Goal: Task Accomplishment & Management: Manage account settings

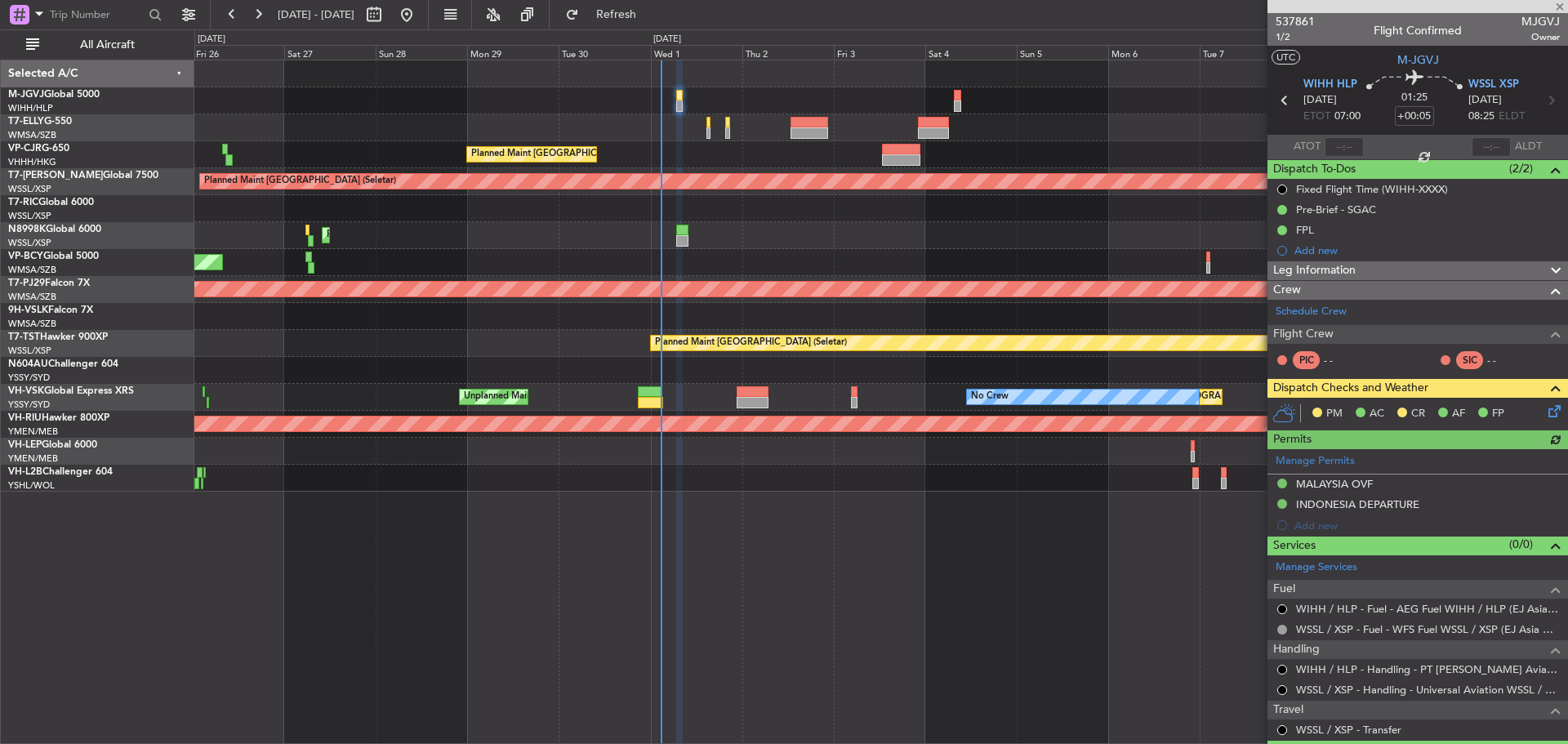
click at [784, 287] on div "Planned Maint [GEOGRAPHIC_DATA] (Sultan [PERSON_NAME] [PERSON_NAME] - Subang)" at bounding box center [880, 289] width 1373 height 27
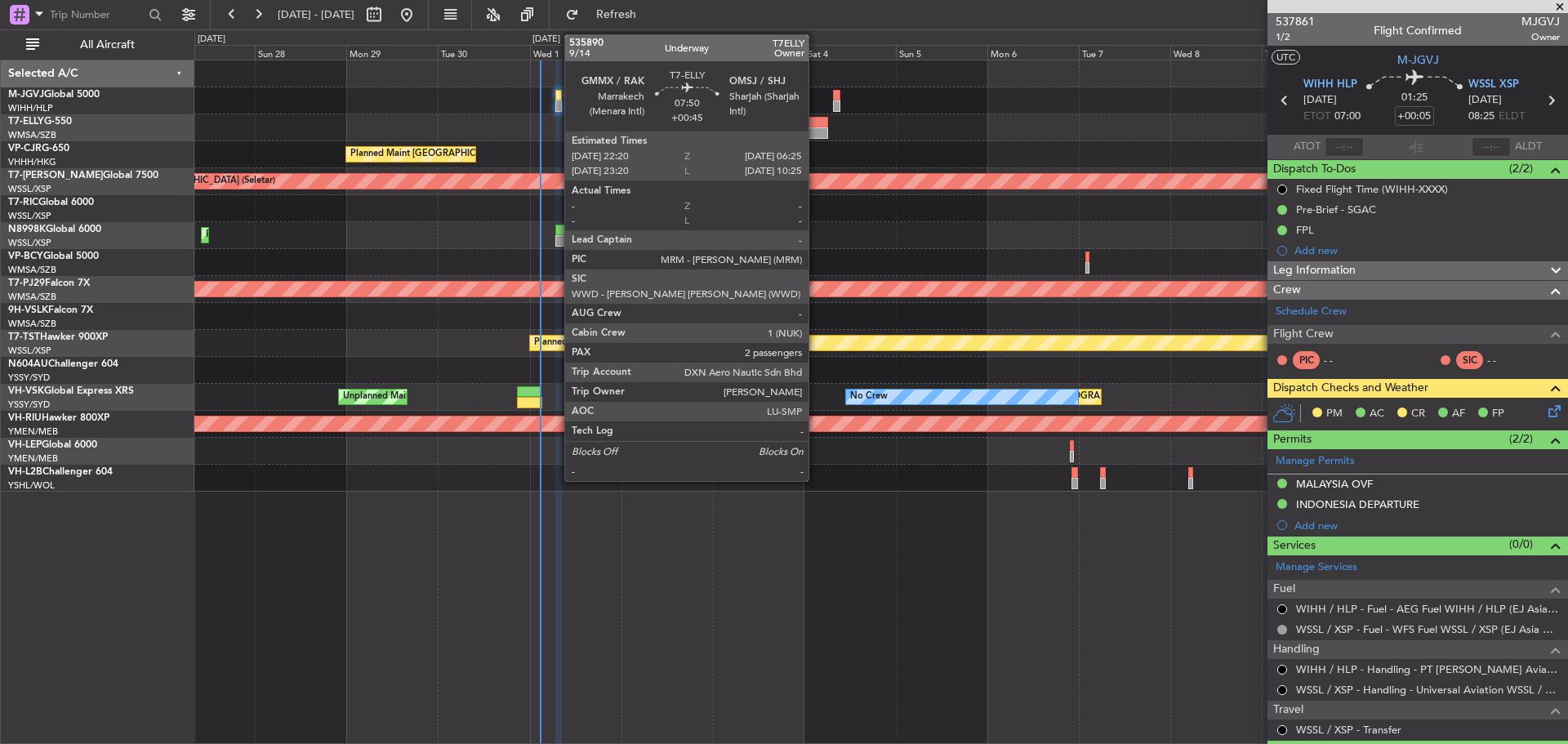
click at [816, 128] on div at bounding box center [813, 133] width 31 height 11
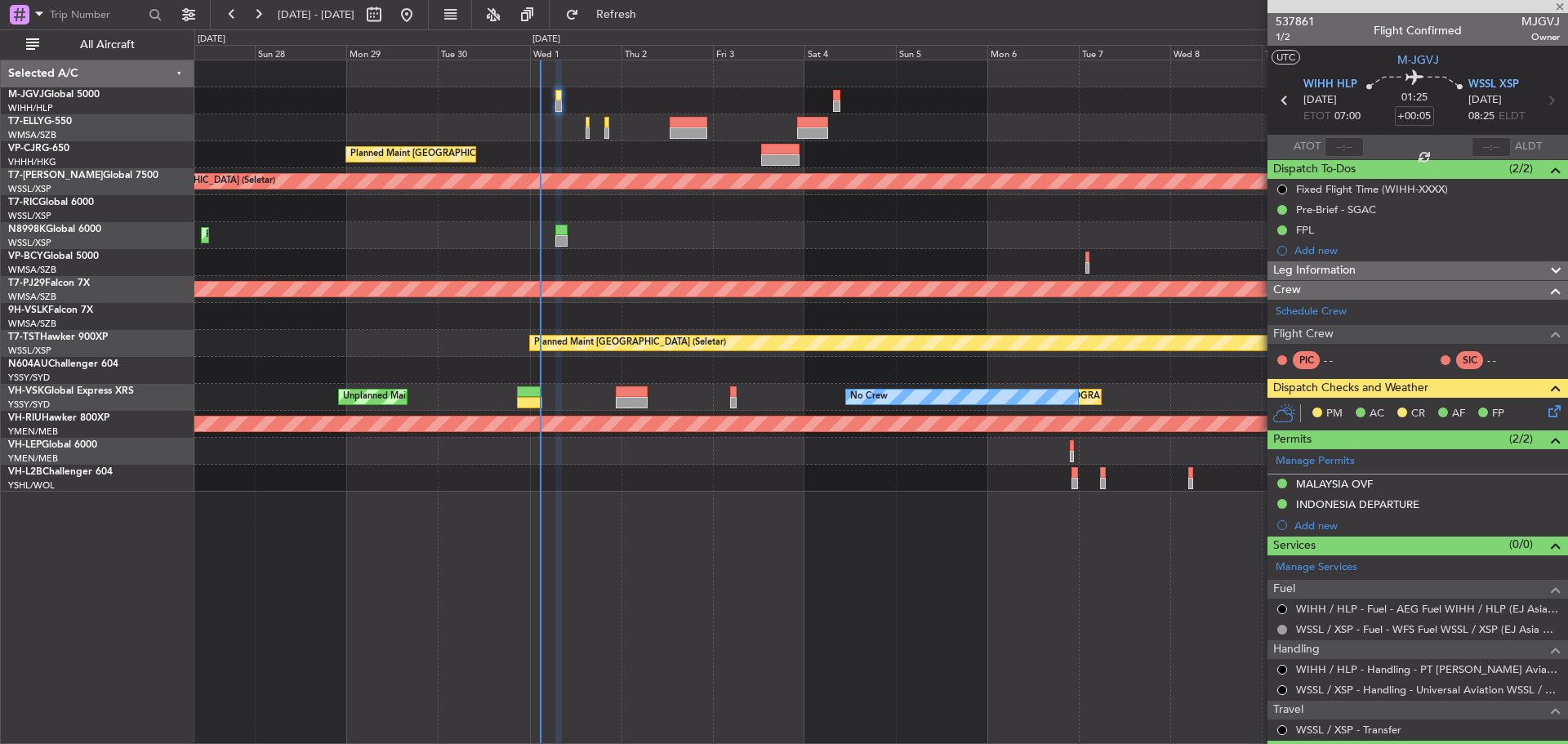
type input "+00:45"
type input "2"
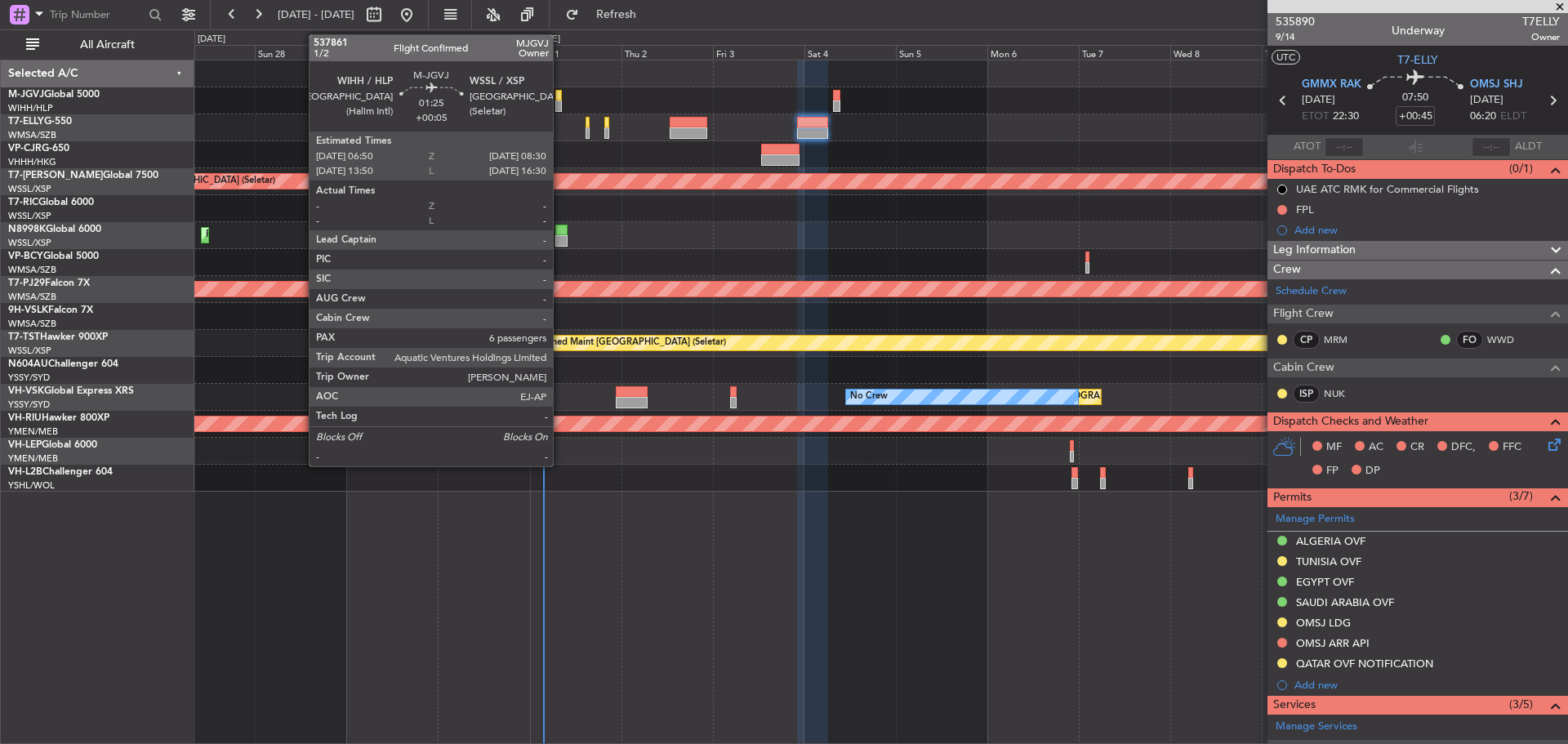
click at [560, 101] on div at bounding box center [558, 106] width 7 height 11
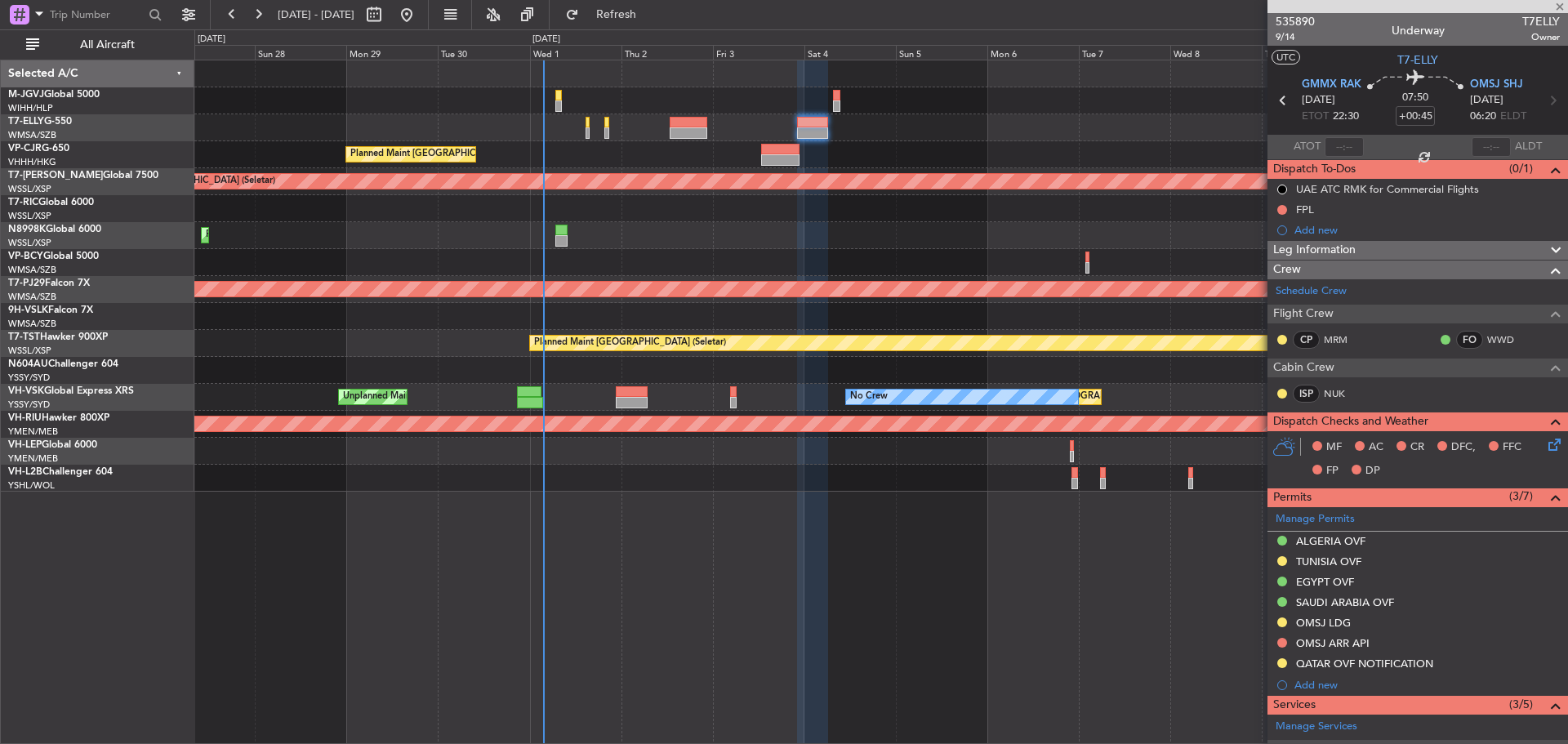
type input "+00:05"
type input "6"
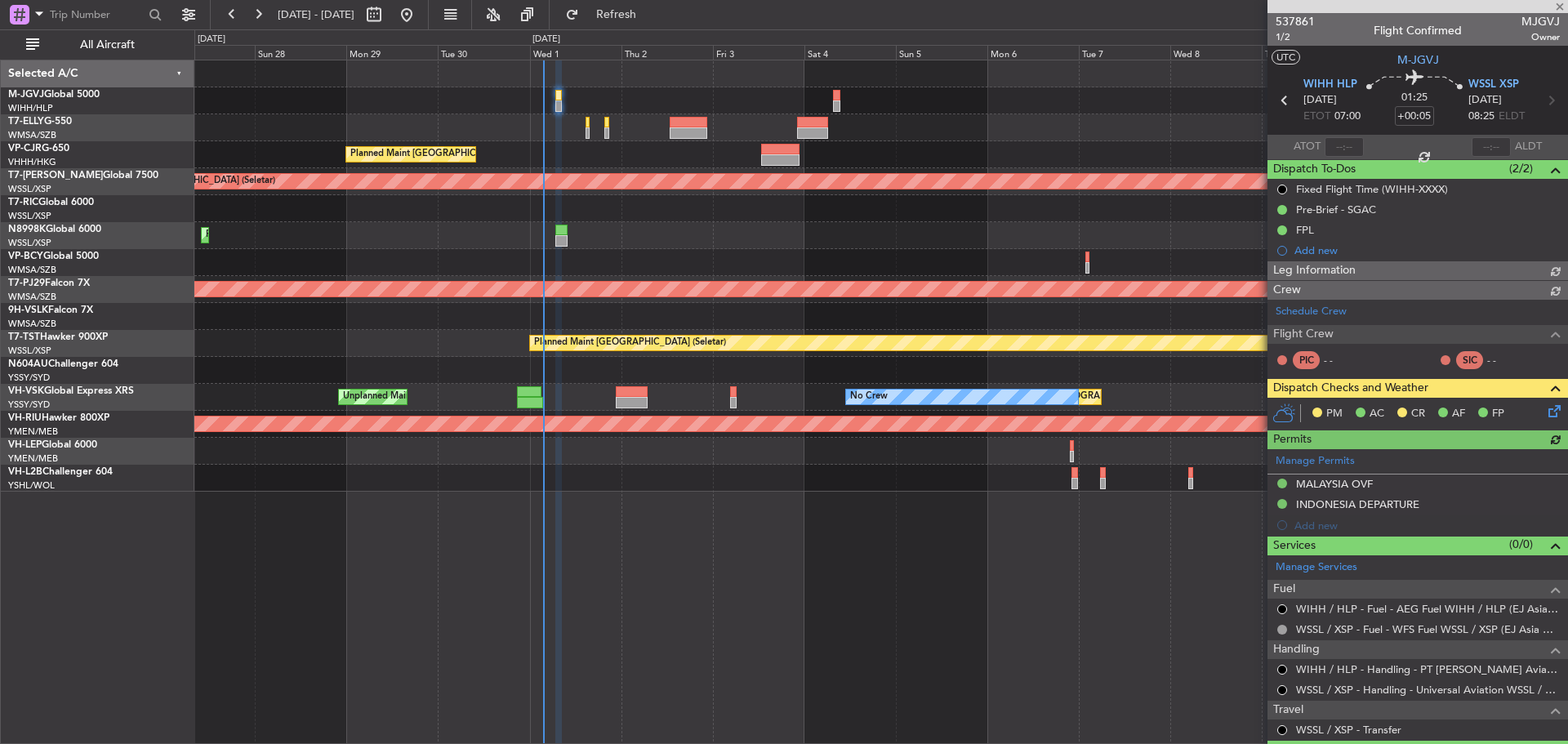
type input "[PERSON_NAME] (BTA)"
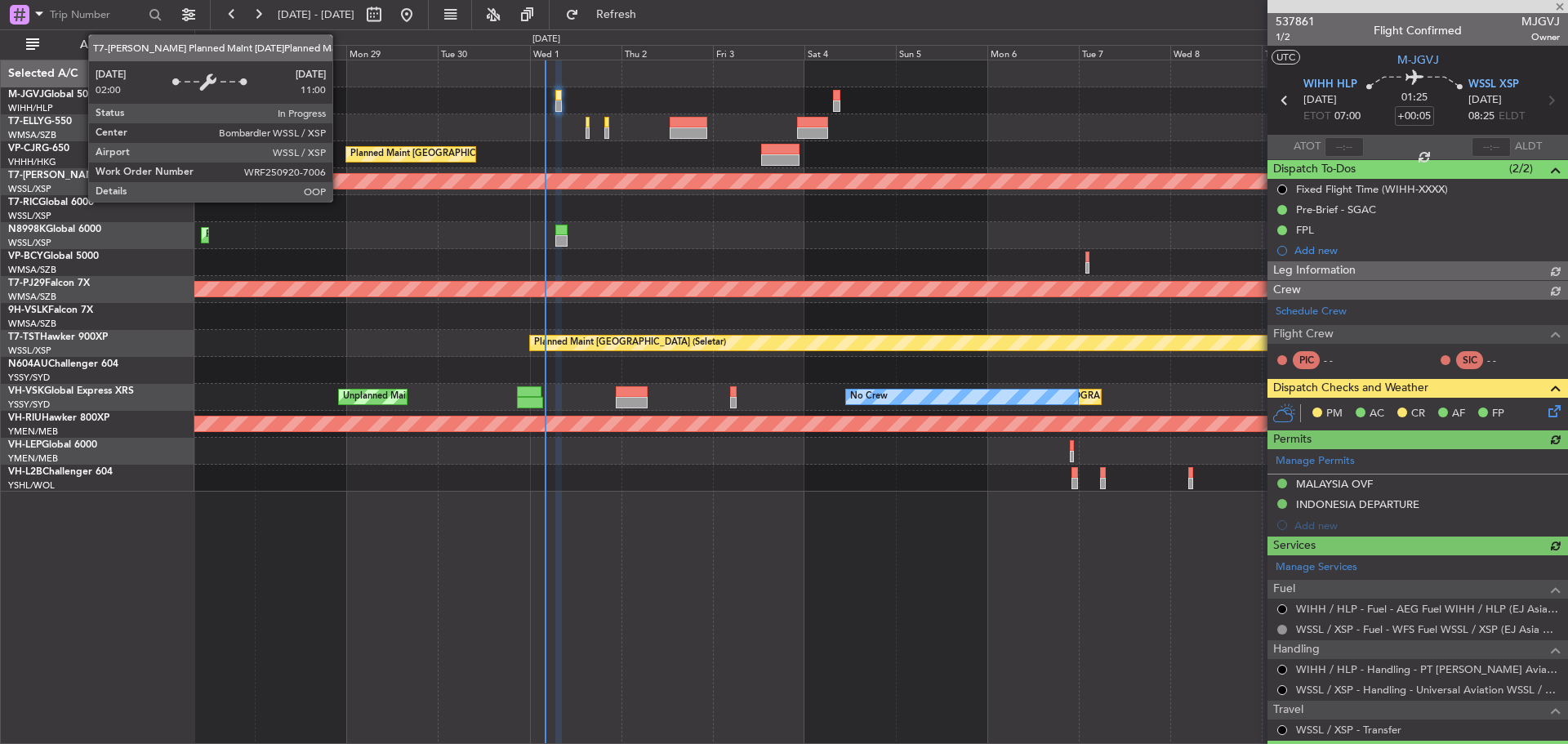
type input "[PERSON_NAME] (BTA)"
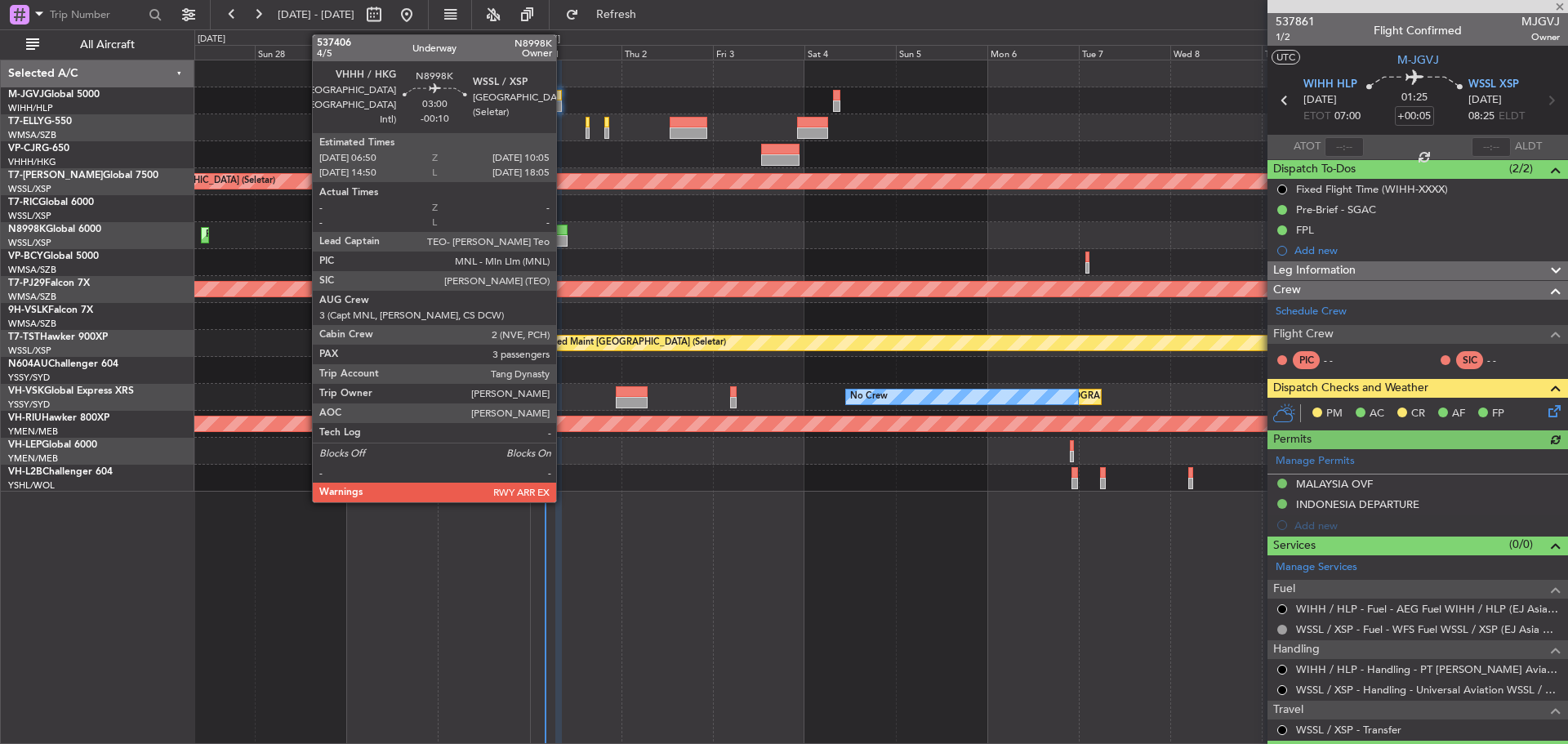
click at [564, 242] on div at bounding box center [562, 241] width 13 height 11
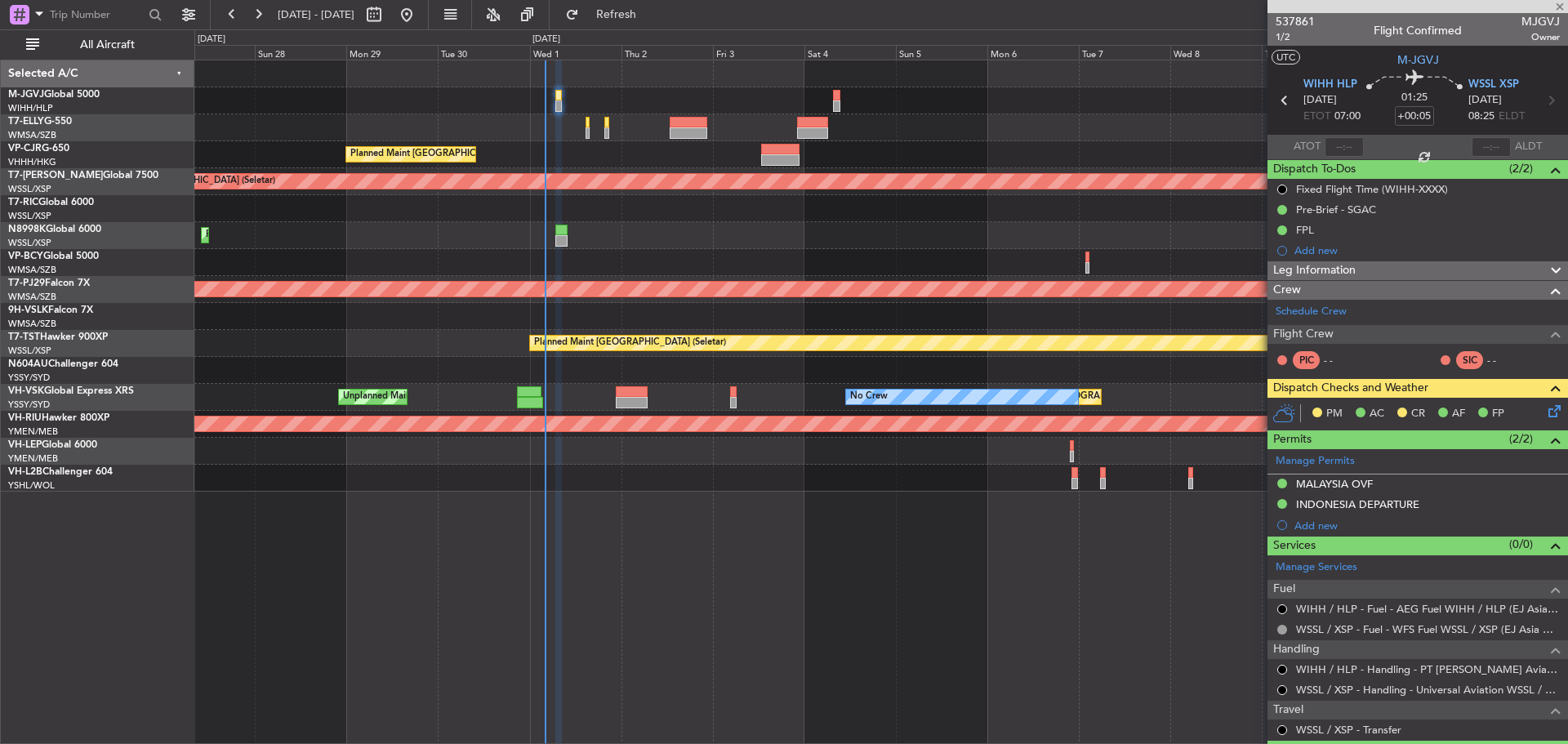
type input "-00:10"
type input "3"
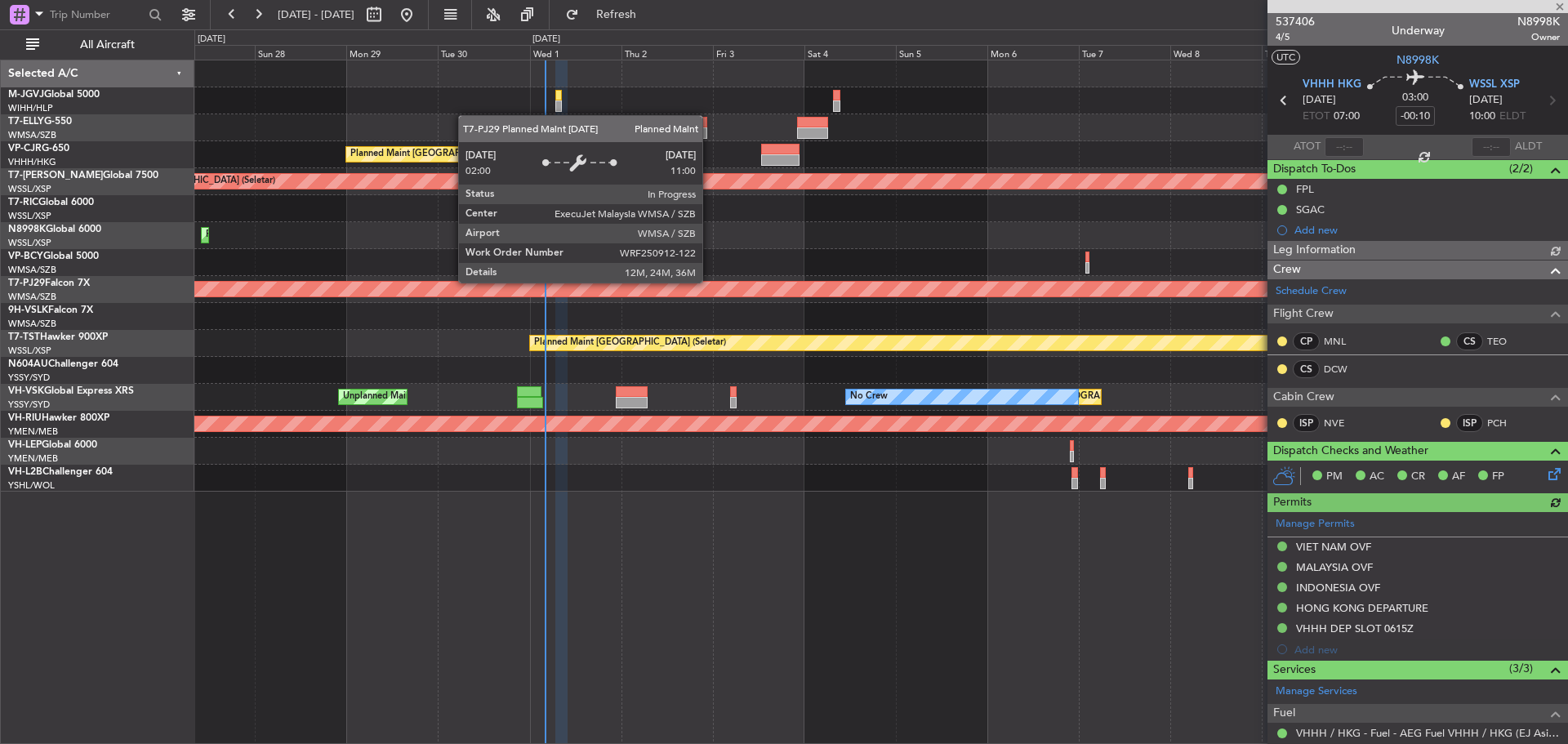
type input "[PERSON_NAME] (BTA)"
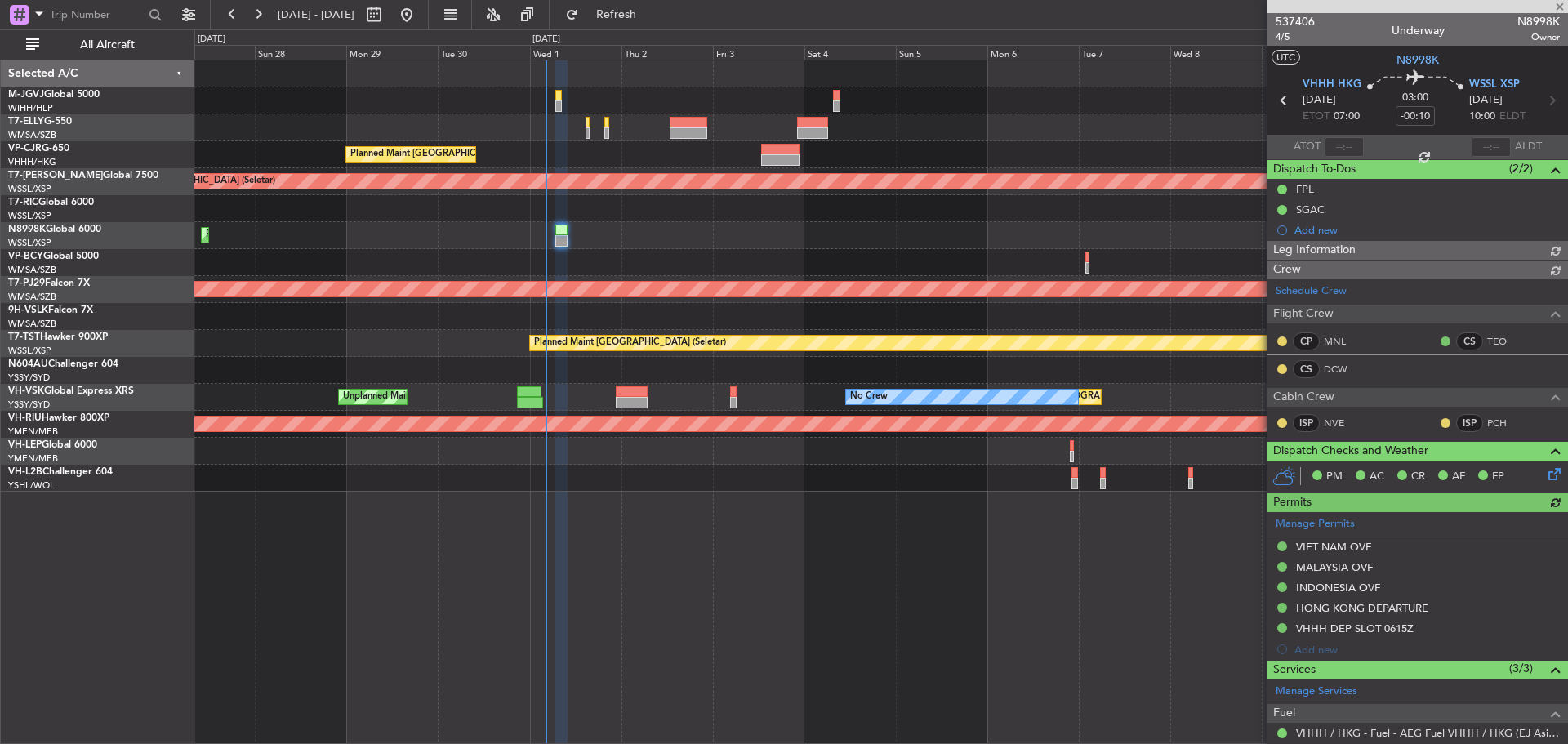
type input "[PERSON_NAME] (BTA)"
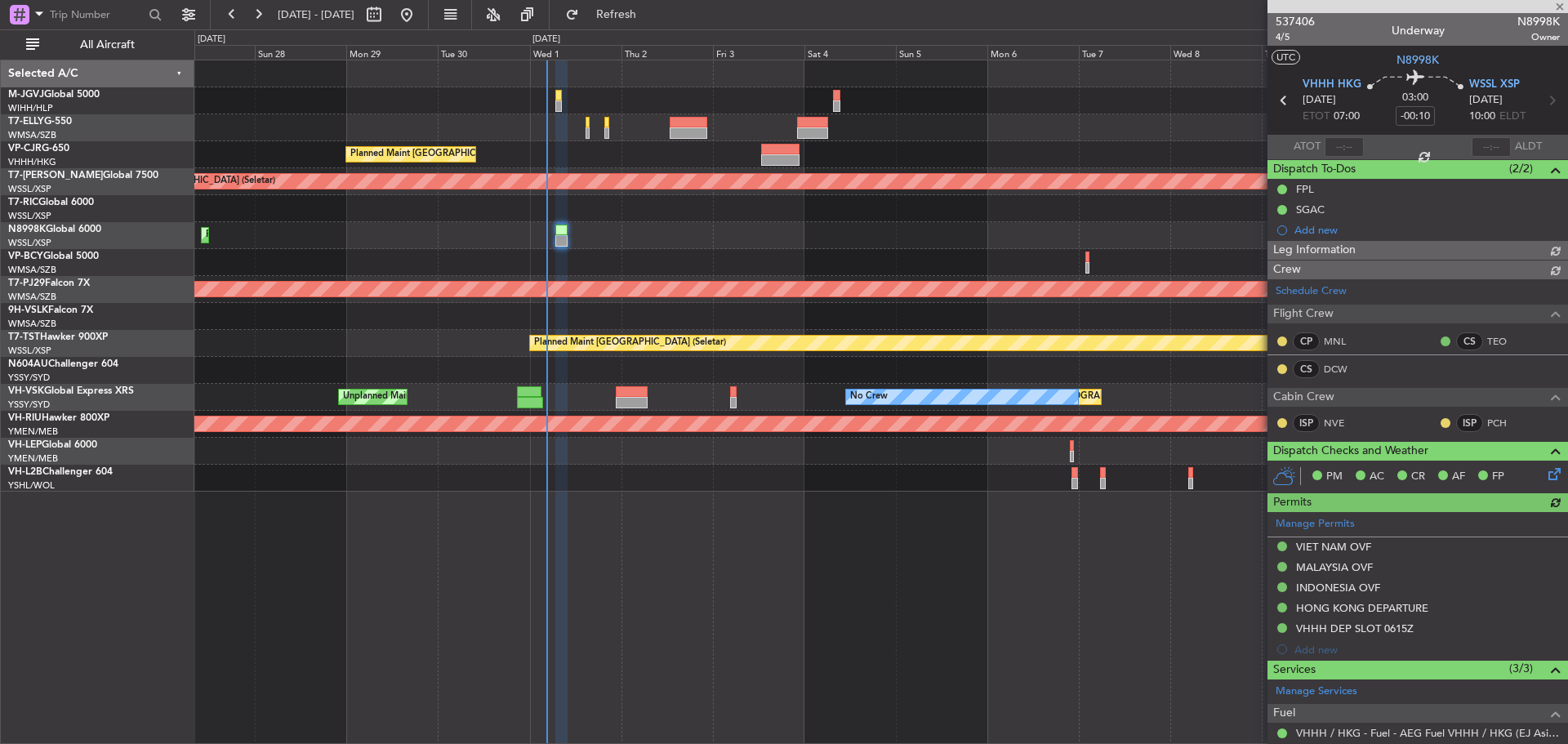
type input "[PERSON_NAME] (BTA)"
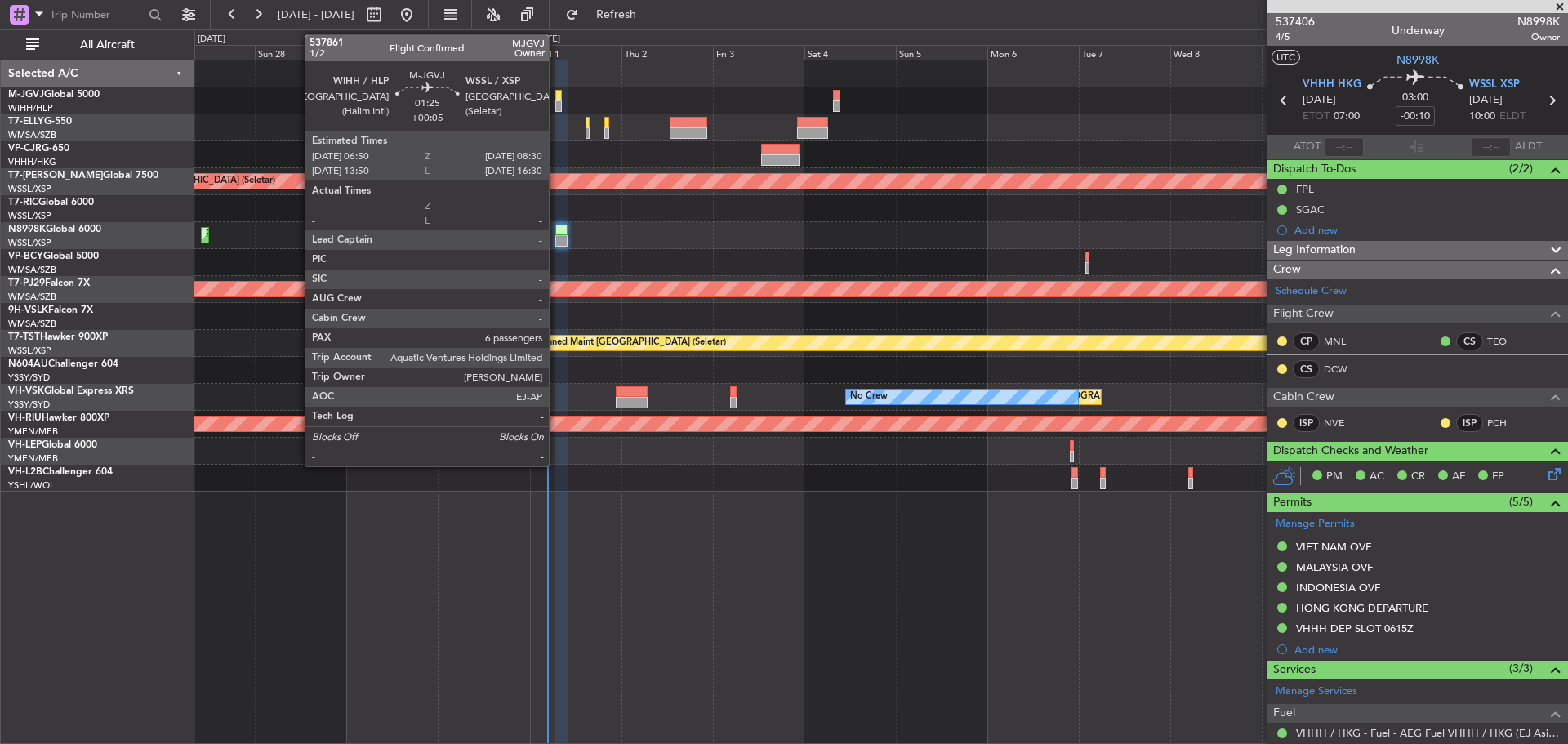
click at [556, 104] on div at bounding box center [558, 106] width 7 height 11
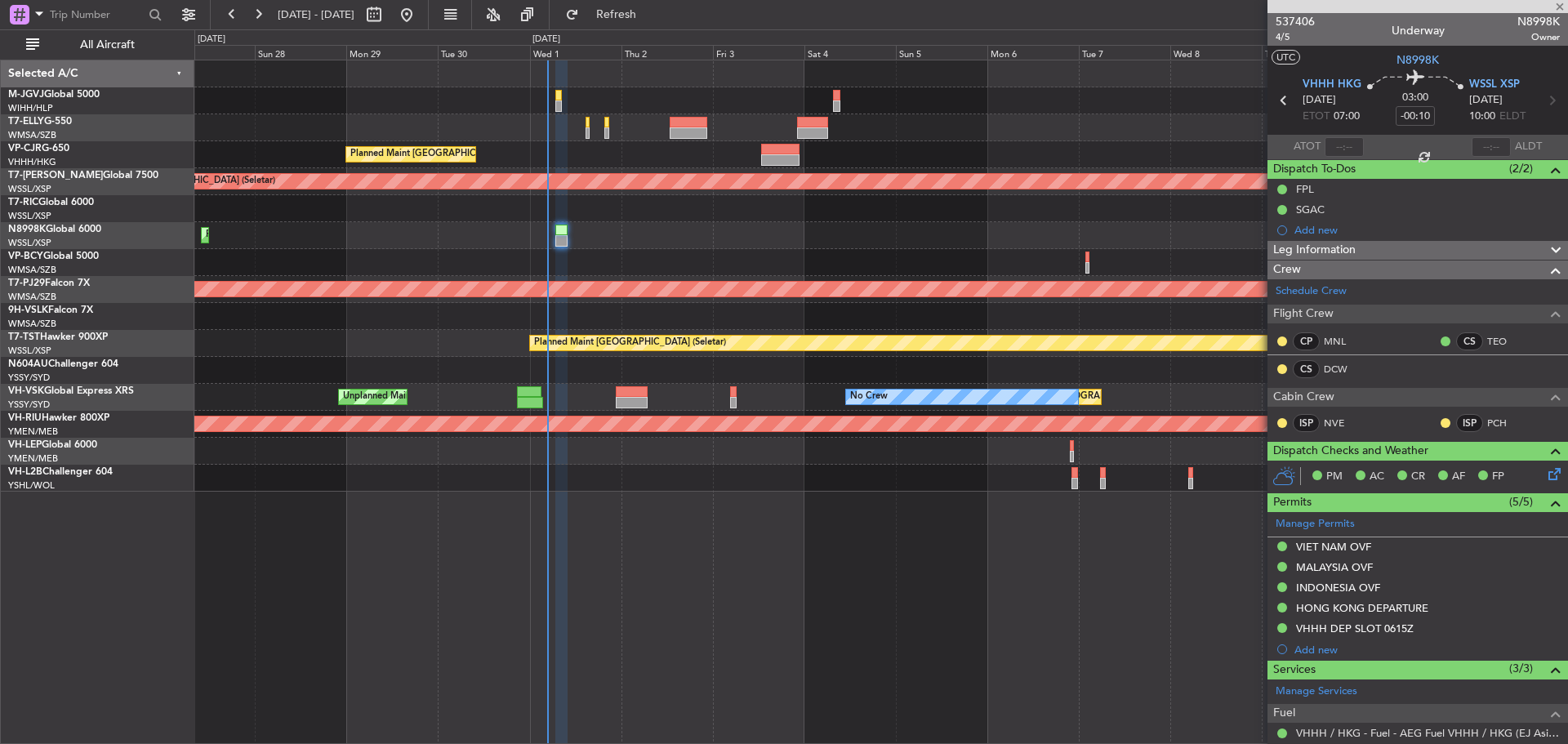
type input "+00:05"
type input "6"
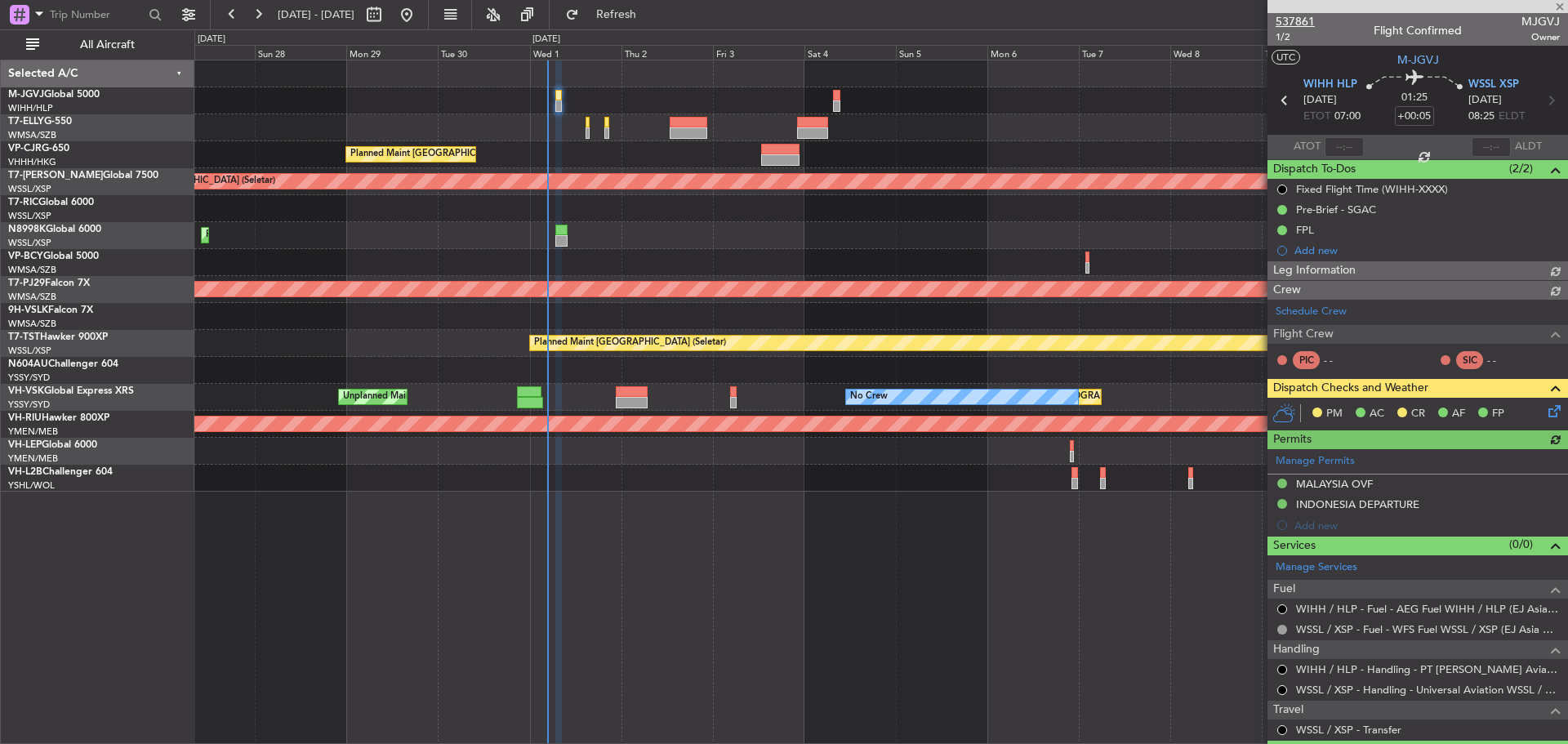
type input "[PERSON_NAME] (BTA)"
click at [1287, 23] on span "537861" at bounding box center [1296, 22] width 39 height 17
click at [640, 16] on span "Refresh" at bounding box center [617, 15] width 69 height 11
type input "[PERSON_NAME] (BTA)"
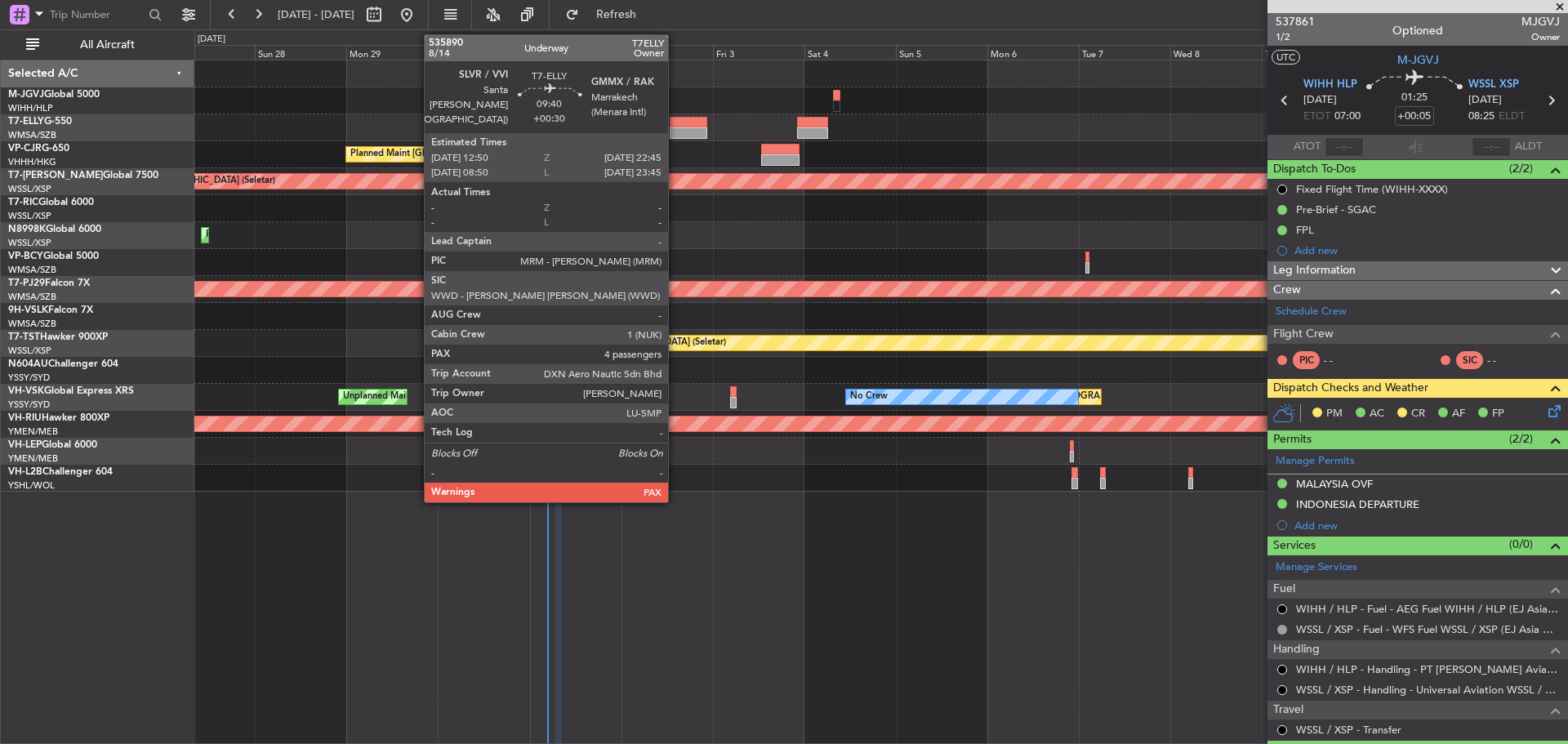
click at [676, 132] on div at bounding box center [689, 133] width 38 height 11
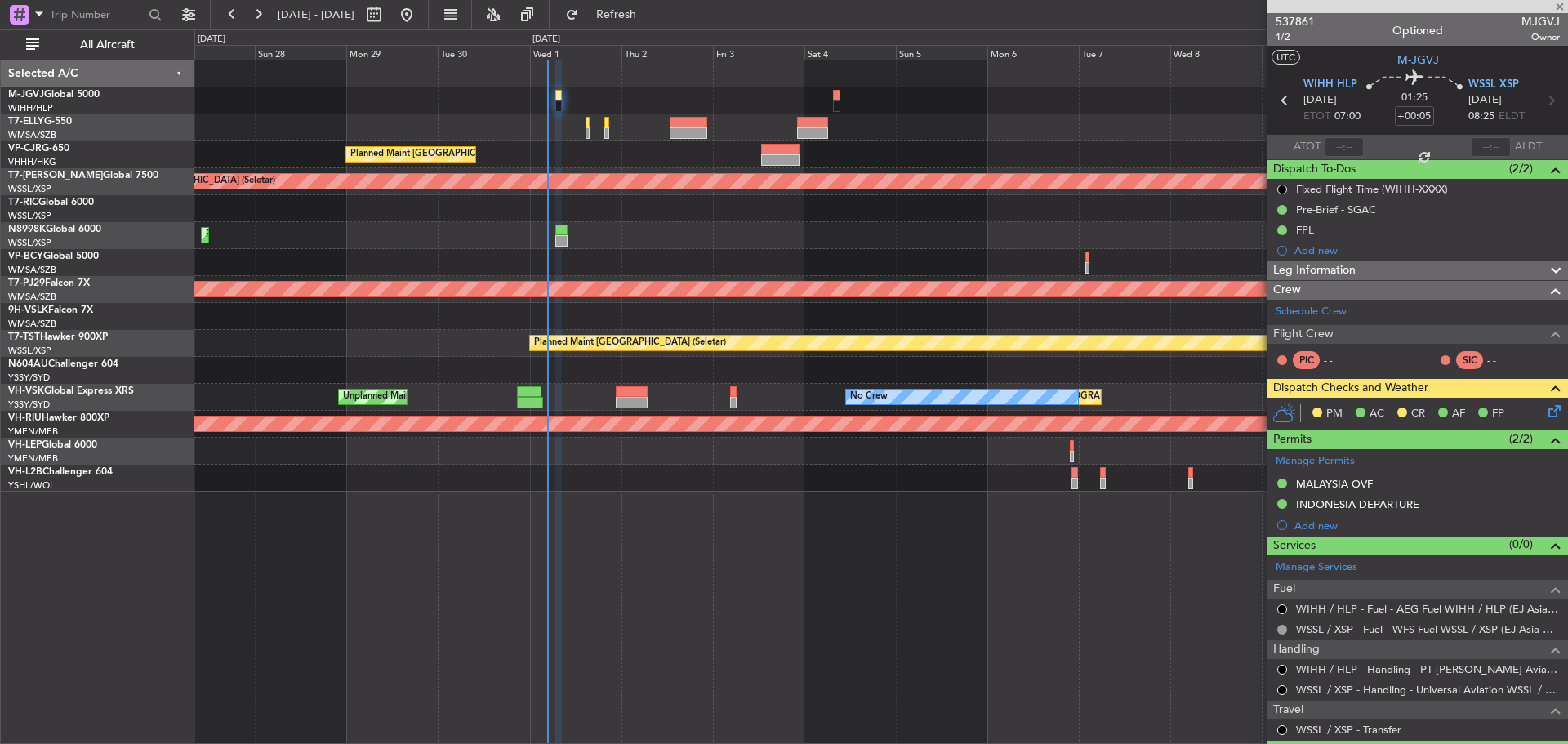
type input "+00:30"
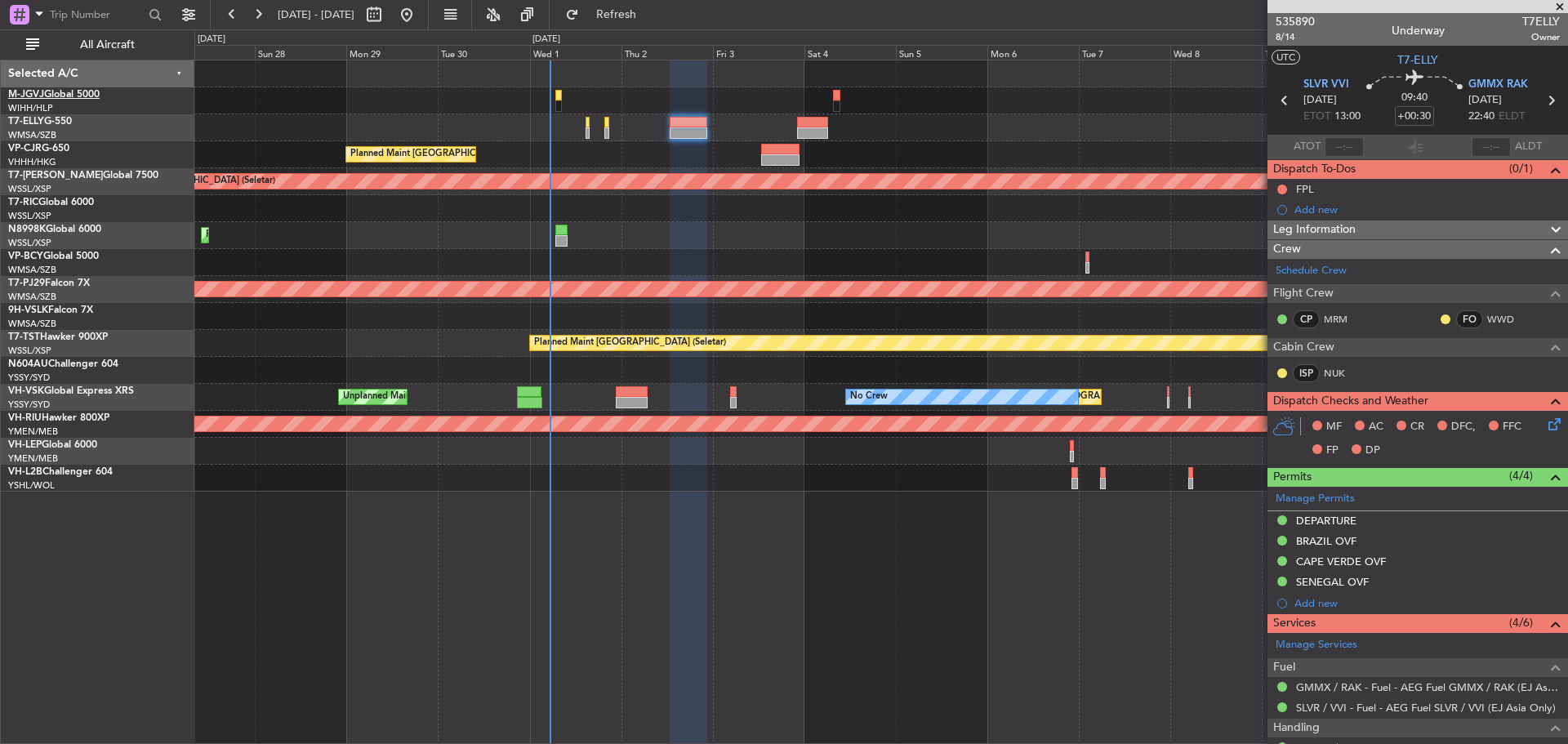
click at [85, 92] on link "M-JGVJ Global 5000" at bounding box center [53, 95] width 91 height 9
click at [1557, 10] on span at bounding box center [1560, 8] width 16 height 15
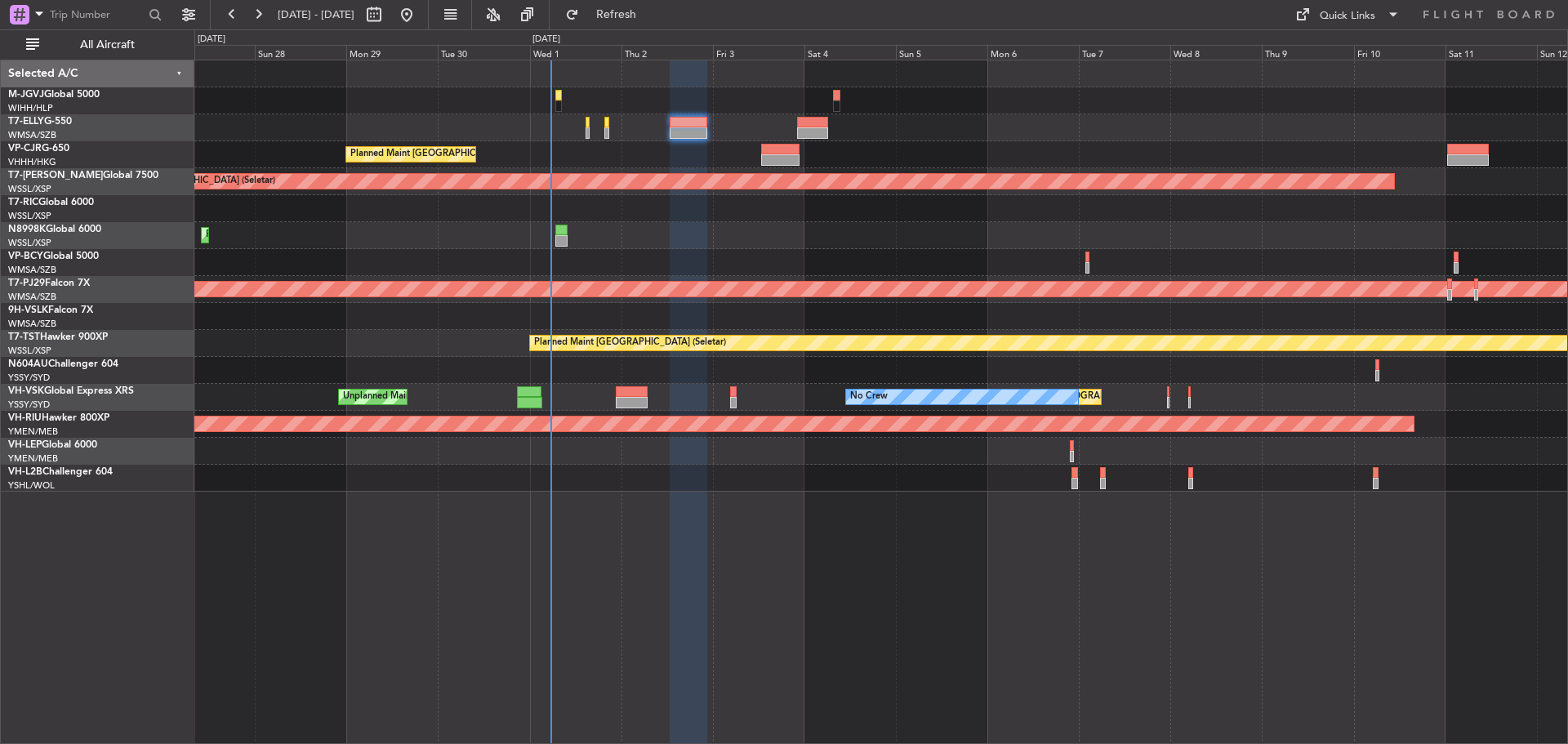
type input "0"
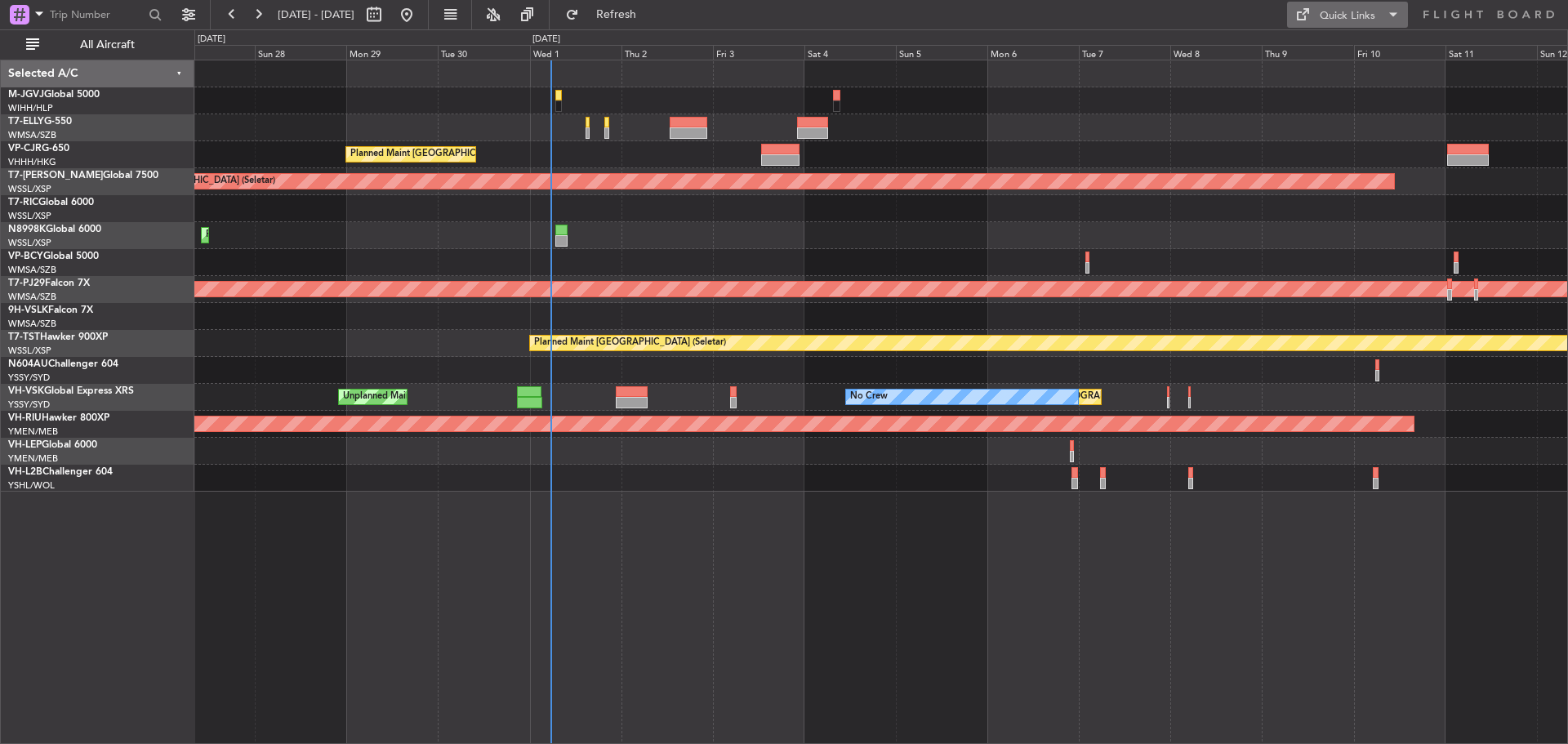
click at [1348, 22] on div "Quick Links" at bounding box center [1347, 16] width 55 height 16
click at [1346, 51] on button "Trip Builder" at bounding box center [1348, 54] width 123 height 39
click at [633, 23] on button "Refresh" at bounding box center [607, 15] width 98 height 26
click at [388, 19] on button at bounding box center [374, 15] width 26 height 26
select select "9"
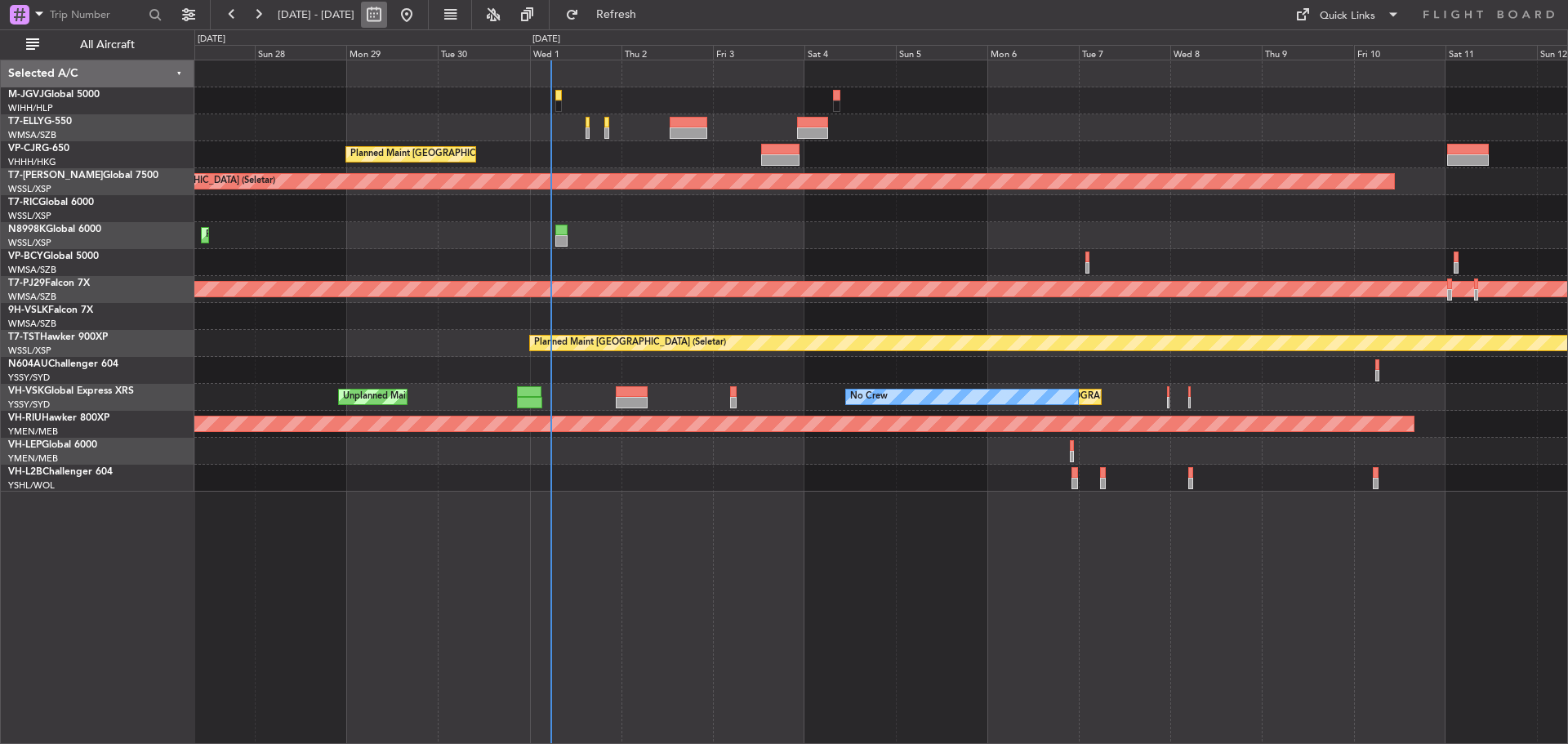
select select "2025"
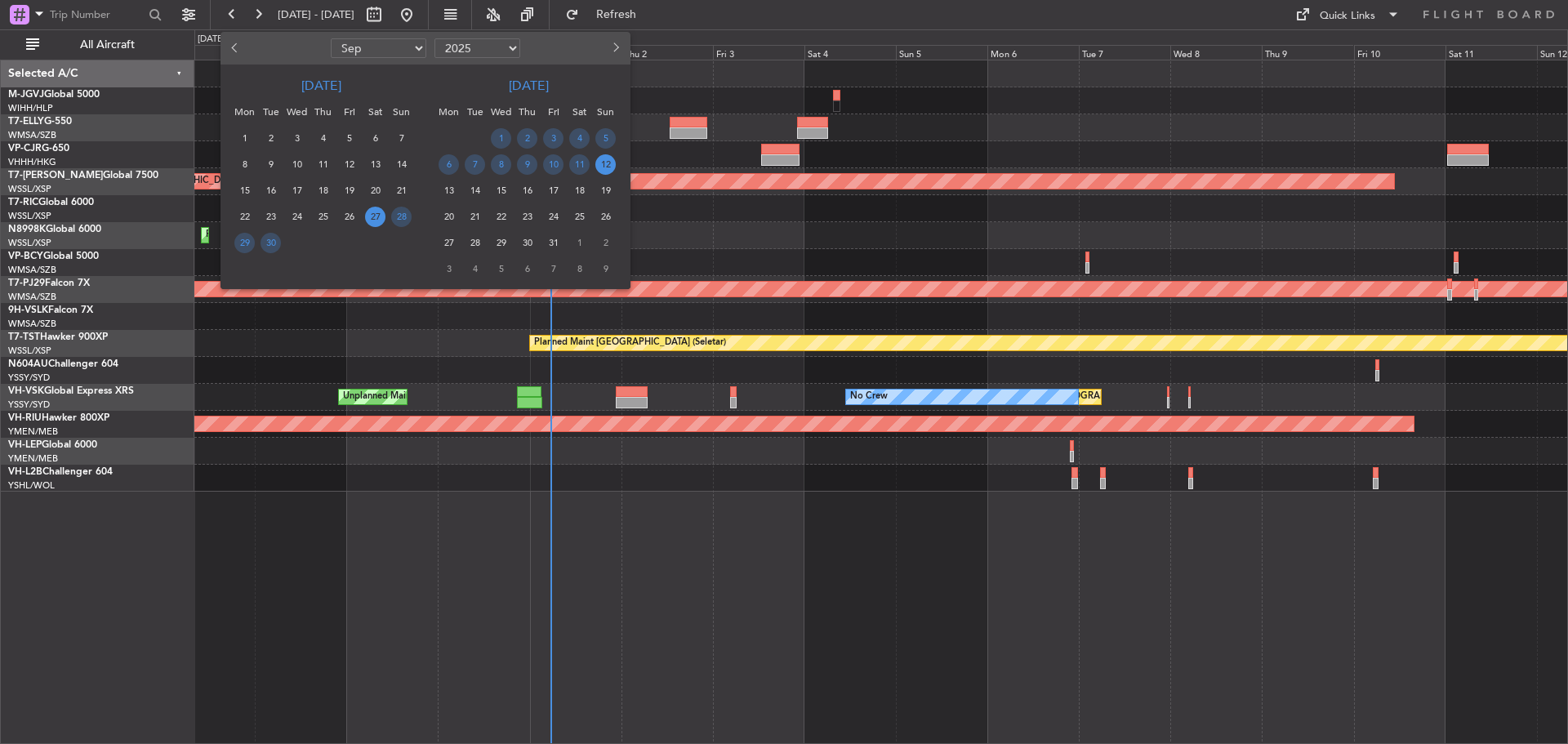
click at [403, 48] on select "Jan Feb Mar Apr May Jun [DATE] Aug Sep Oct Nov Dec" at bounding box center [379, 48] width 96 height 20
select select "12"
click at [331, 38] on select "Jan Feb Mar Apr May Jun [DATE] Aug Sep Oct Nov Dec" at bounding box center [379, 48] width 96 height 20
click at [349, 190] on span "19" at bounding box center [349, 190] width 21 height 21
click at [292, 246] on span "31" at bounding box center [297, 243] width 21 height 21
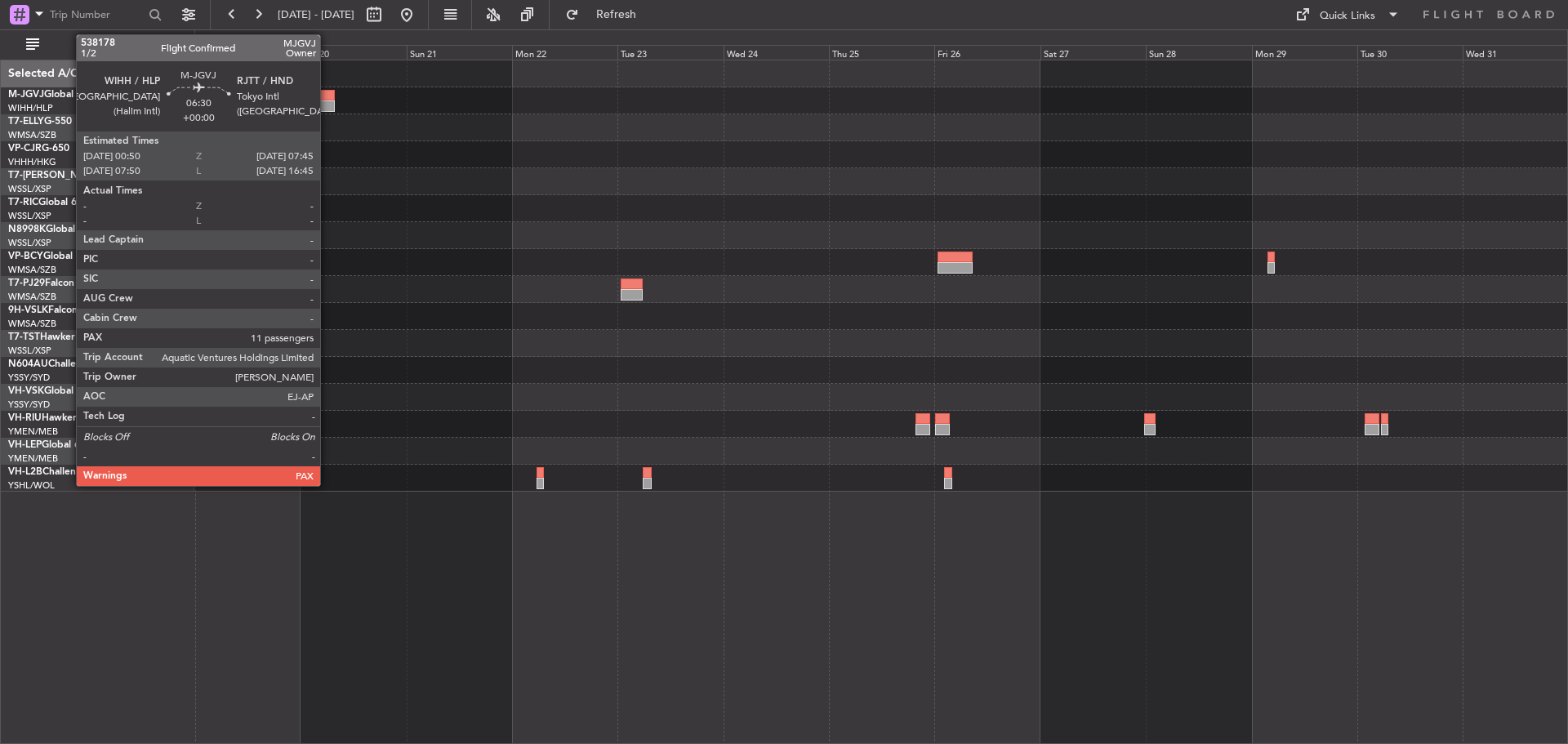
click at [327, 109] on div at bounding box center [319, 106] width 31 height 11
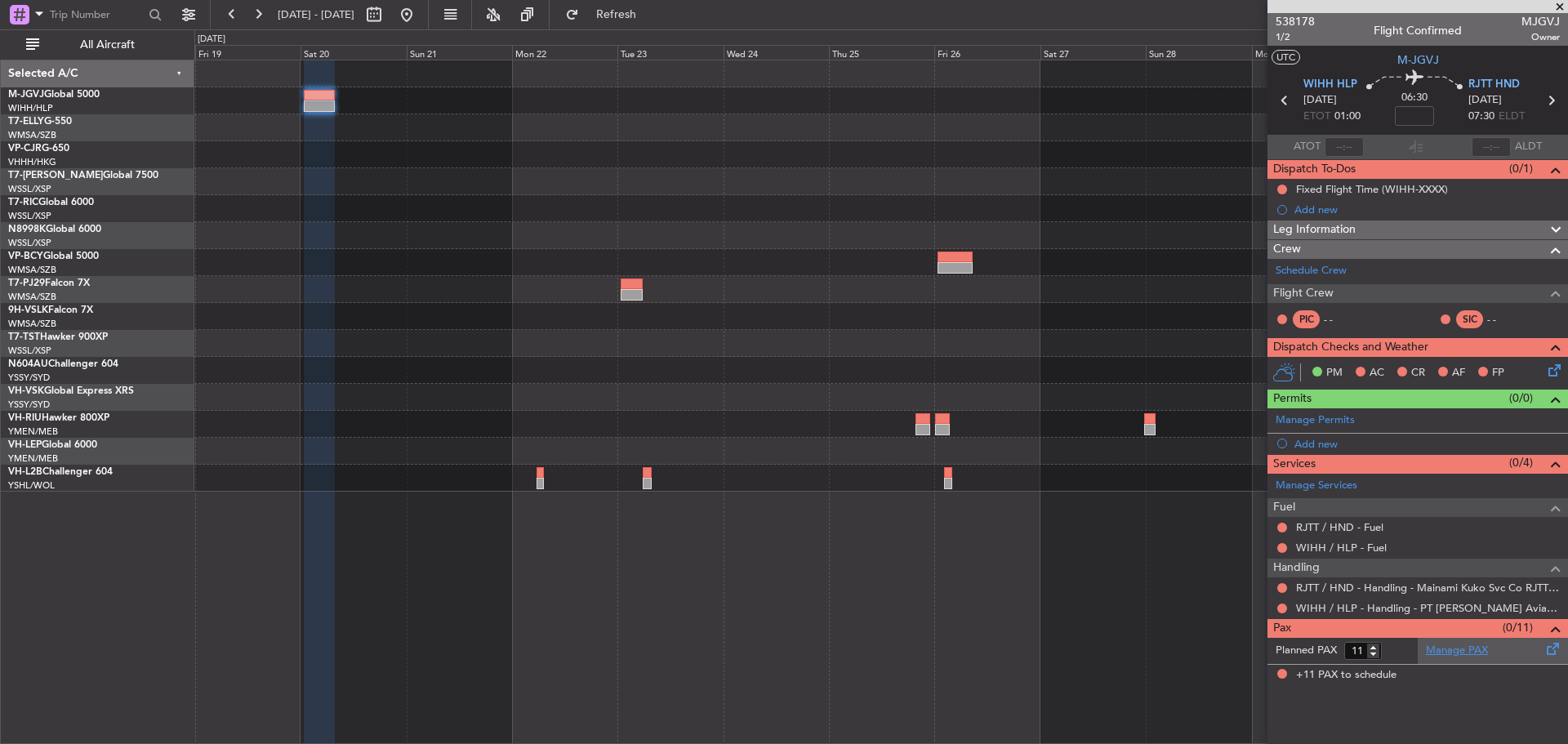
click at [1480, 646] on link "Manage PAX" at bounding box center [1457, 650] width 62 height 16
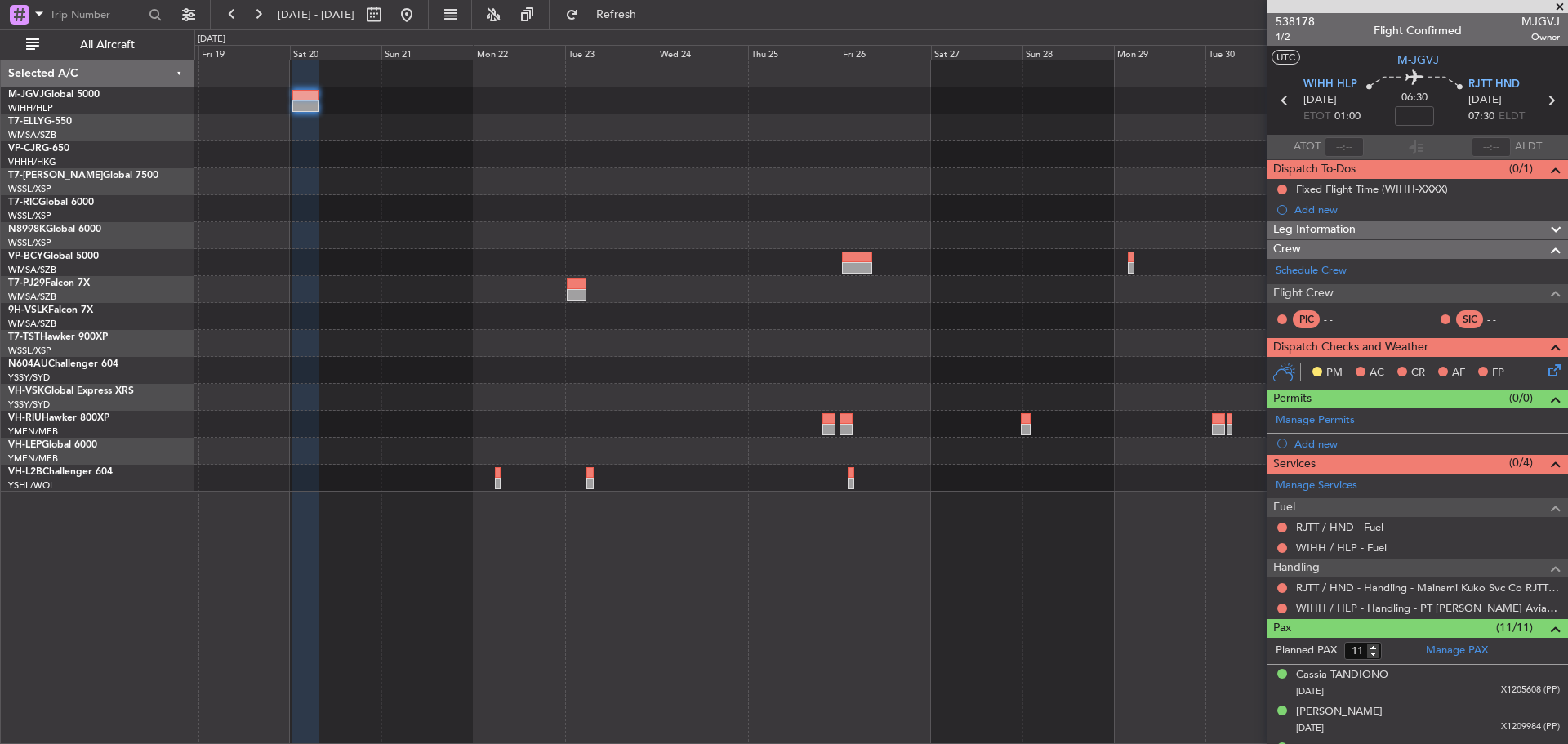
click at [857, 179] on div at bounding box center [880, 181] width 1373 height 27
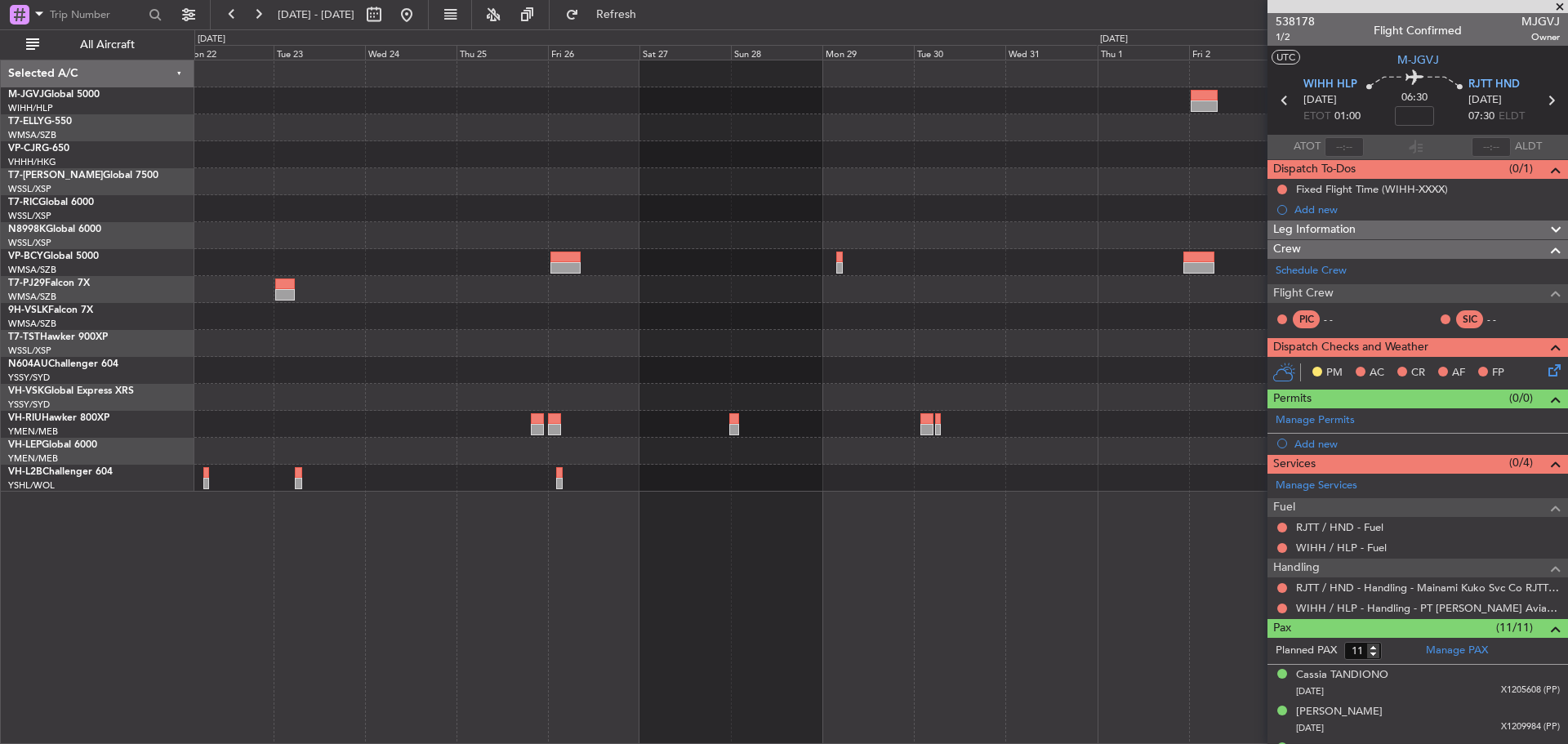
click at [470, 179] on div at bounding box center [880, 276] width 1373 height 432
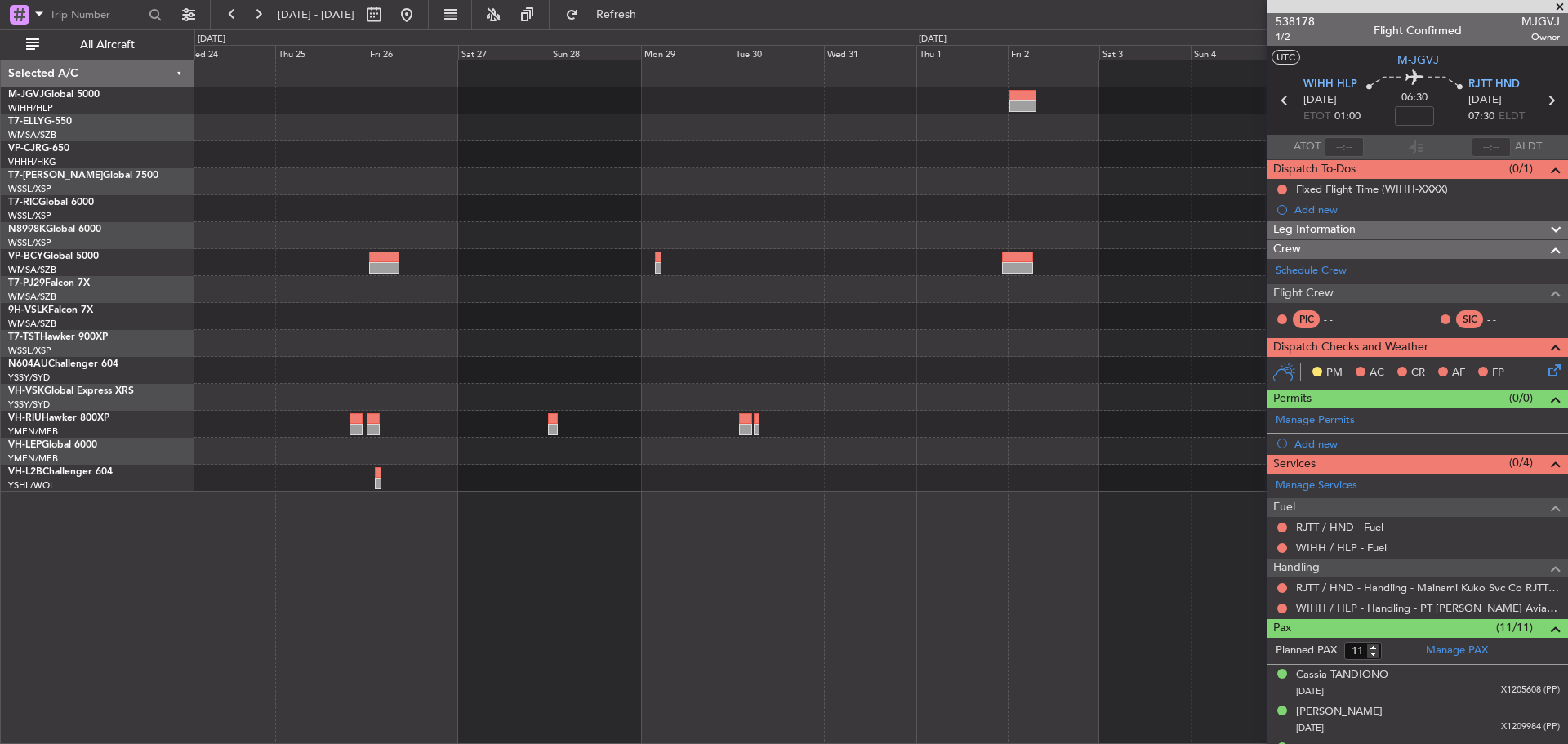
click at [924, 182] on div at bounding box center [880, 181] width 1373 height 27
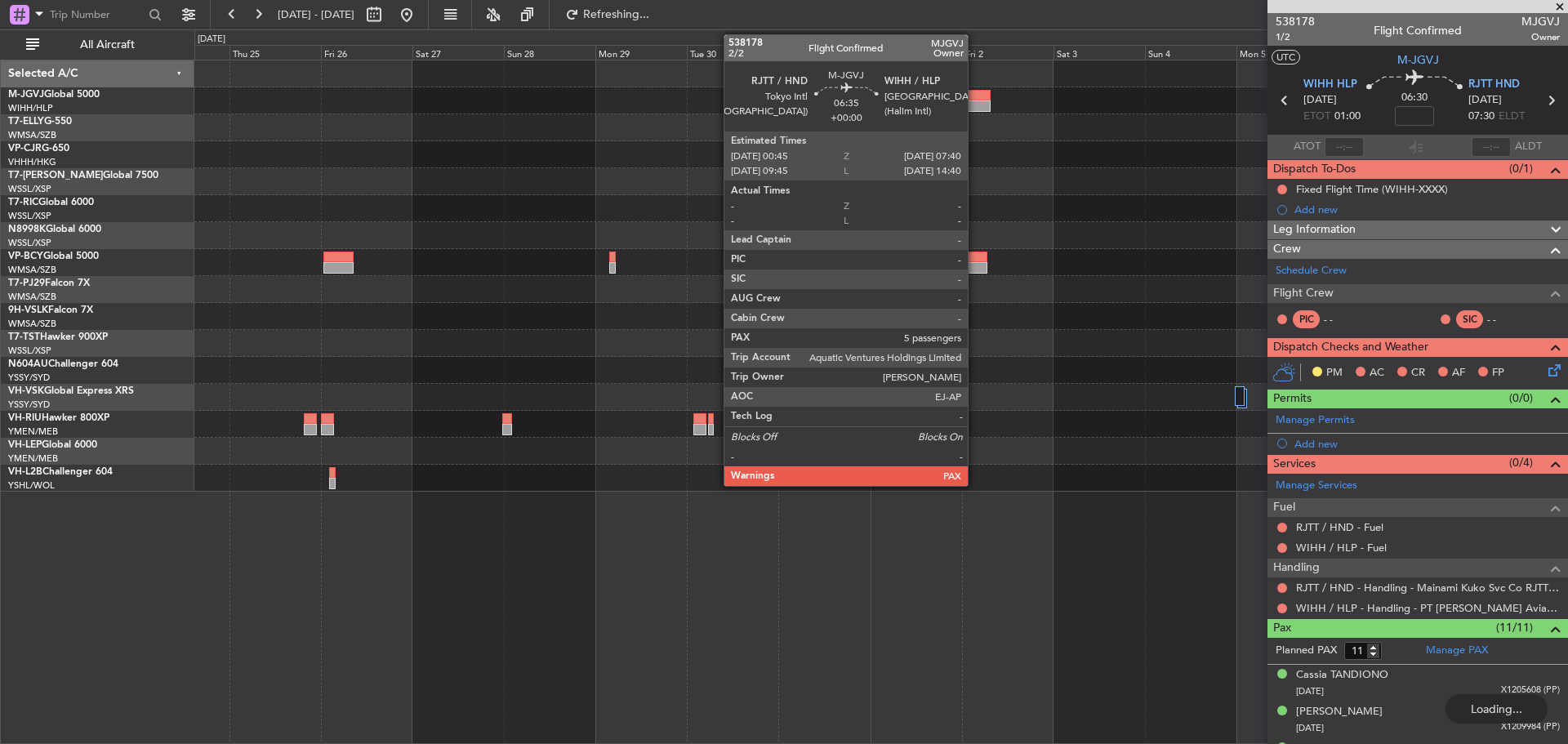
click at [975, 105] on div at bounding box center [977, 106] width 27 height 11
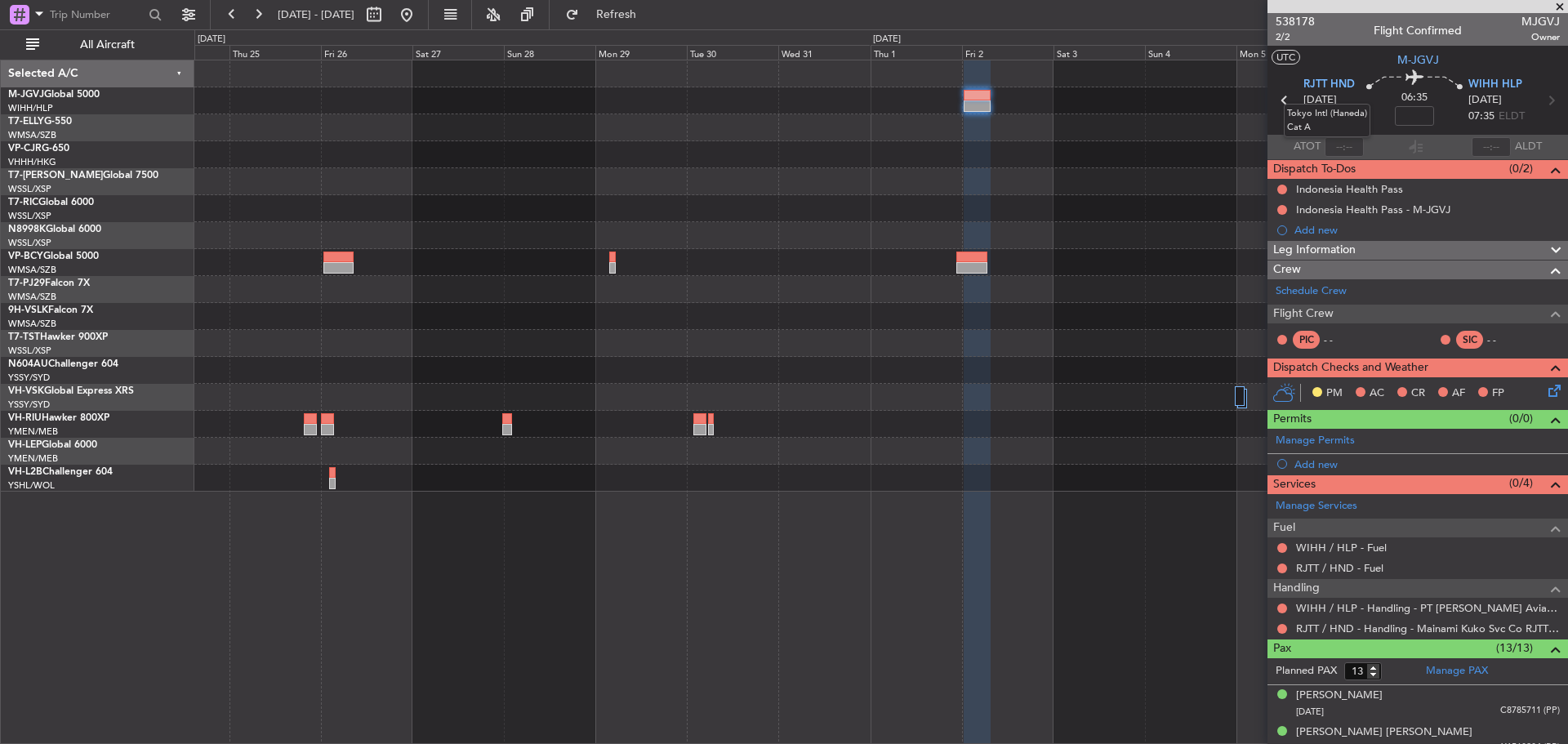
click at [1282, 98] on mat-tooltip-component "Tokyo Intl (Haneda) Cat A" at bounding box center [1327, 120] width 110 height 56
click at [1277, 102] on icon at bounding box center [1285, 100] width 22 height 22
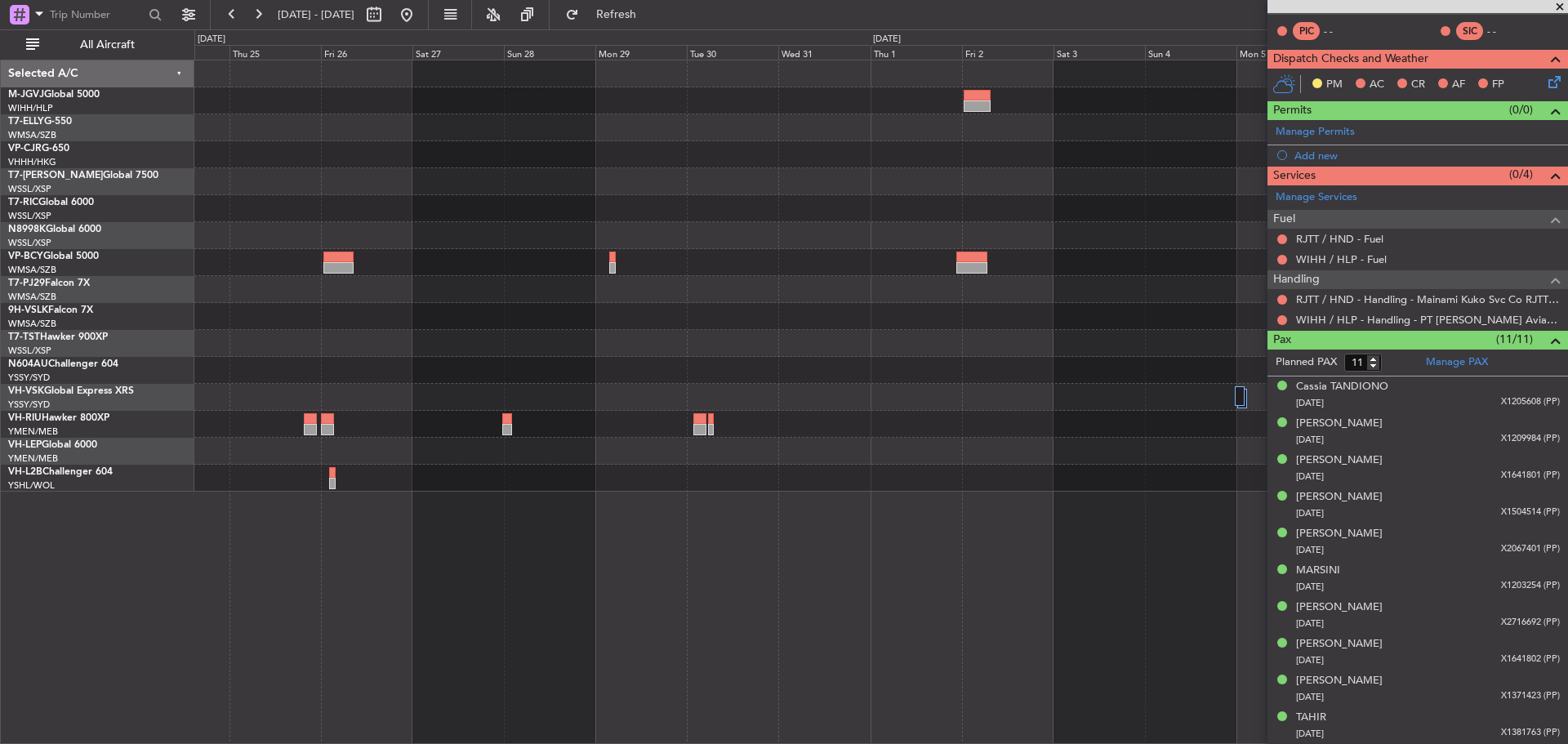
scroll to position [325, 0]
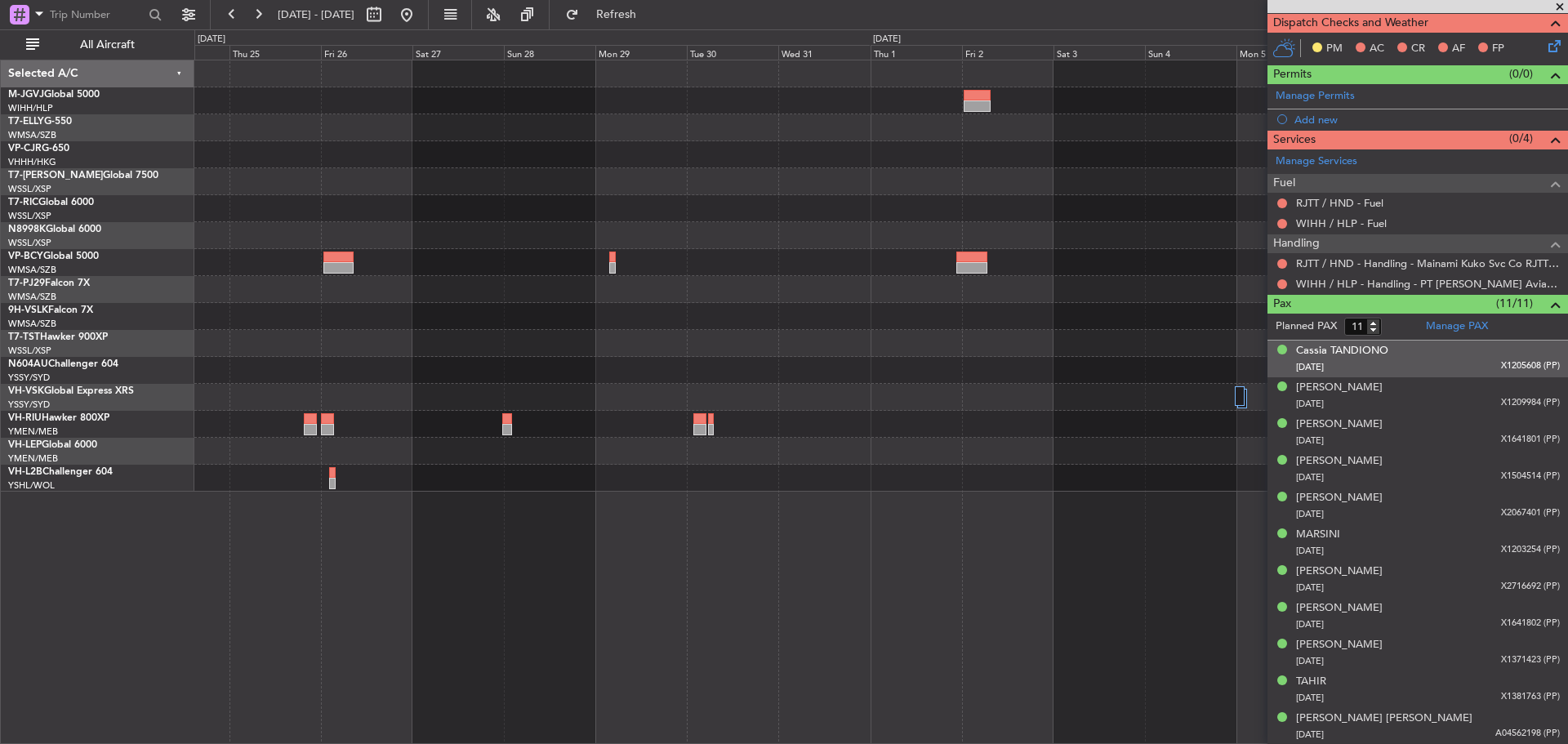
click at [1405, 361] on div "[DATE] X1205608 (PP)" at bounding box center [1427, 367] width 264 height 16
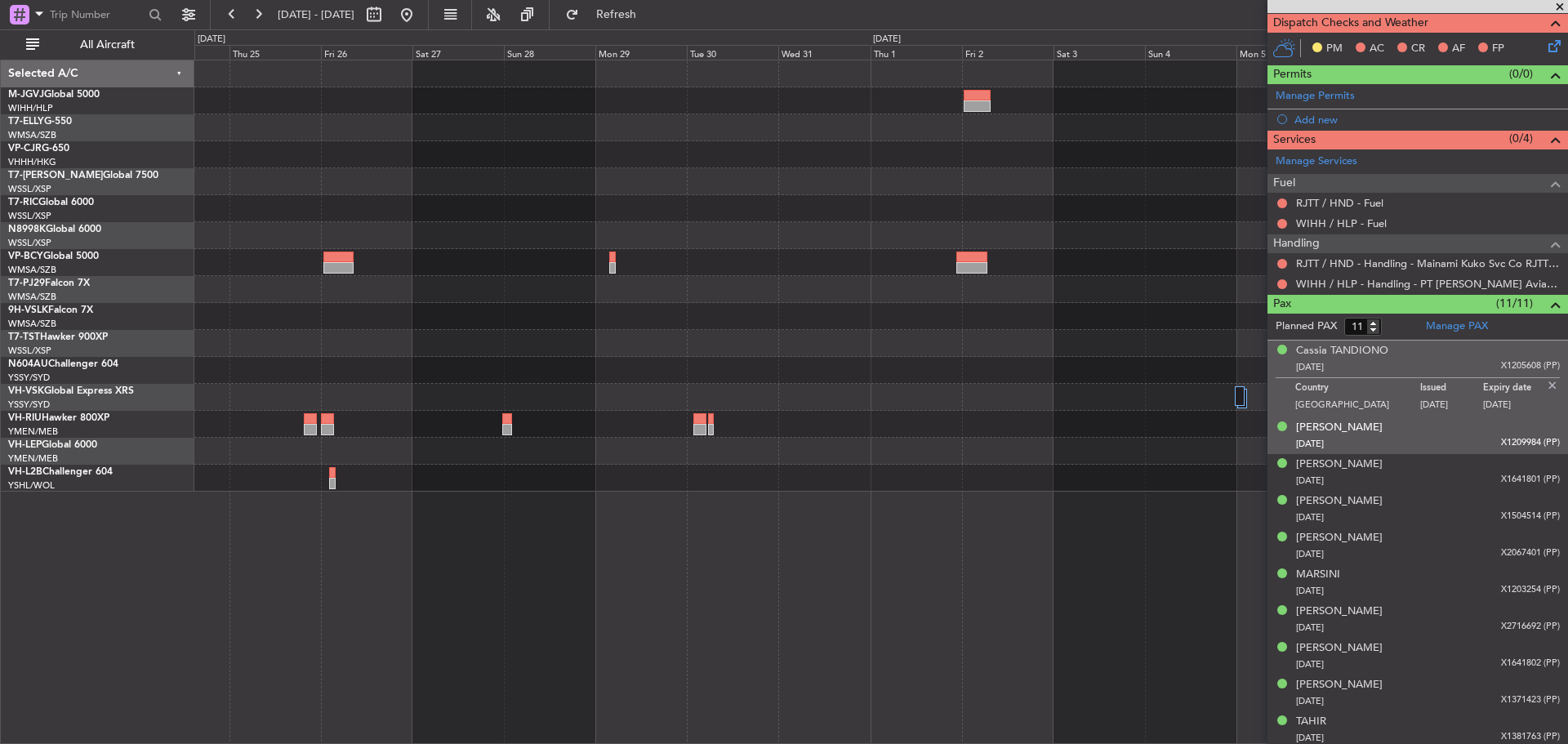
click at [1420, 423] on div "[PERSON_NAME] [DATE] X1209984 (PP)" at bounding box center [1427, 435] width 264 height 32
click at [1428, 360] on div "[DATE] X1205608 (PP)" at bounding box center [1427, 367] width 264 height 16
click at [1434, 421] on div "[PERSON_NAME] [DATE] X1209984 (PP)" at bounding box center [1427, 435] width 264 height 32
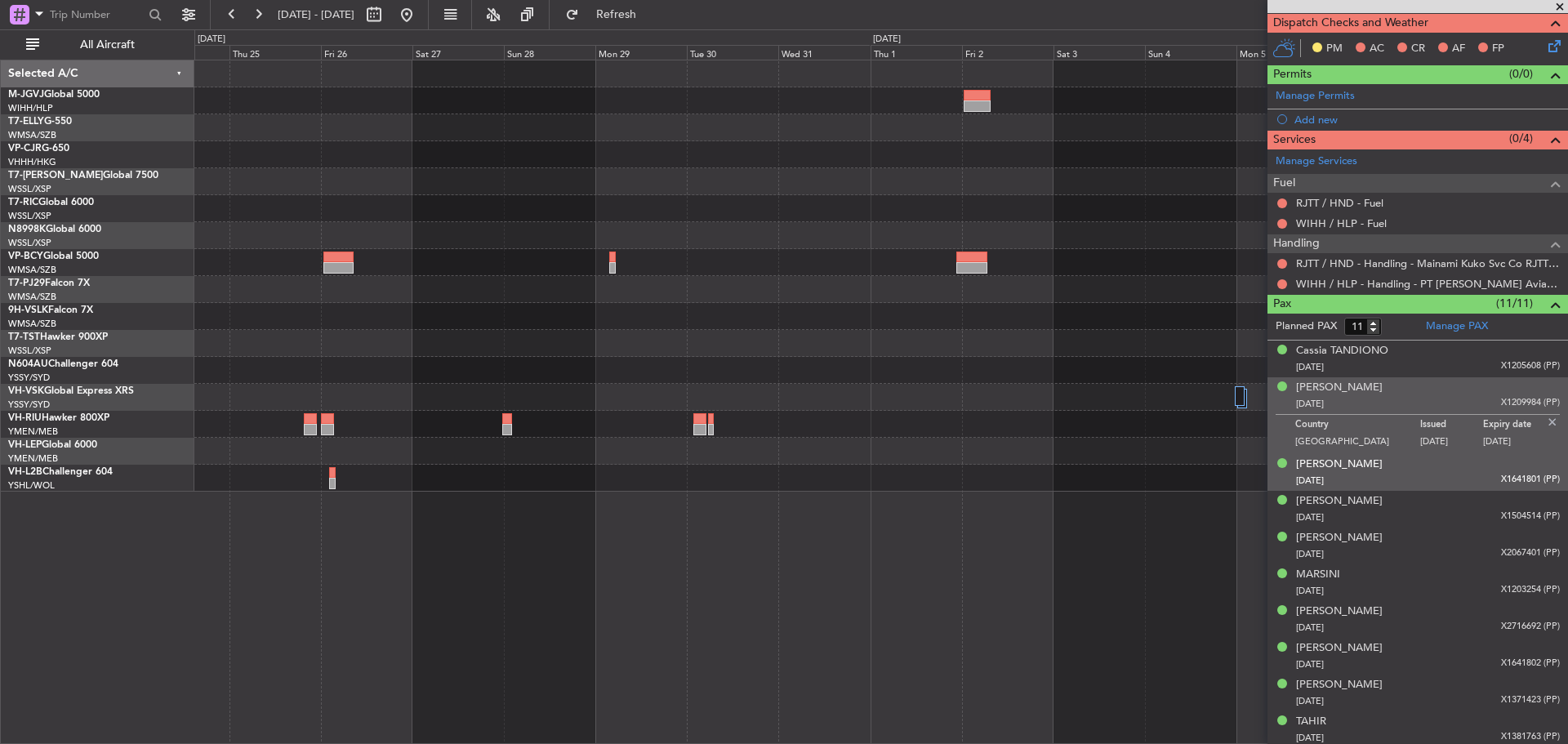
click at [1443, 473] on div "[DATE] X1641801 (PP)" at bounding box center [1427, 480] width 264 height 16
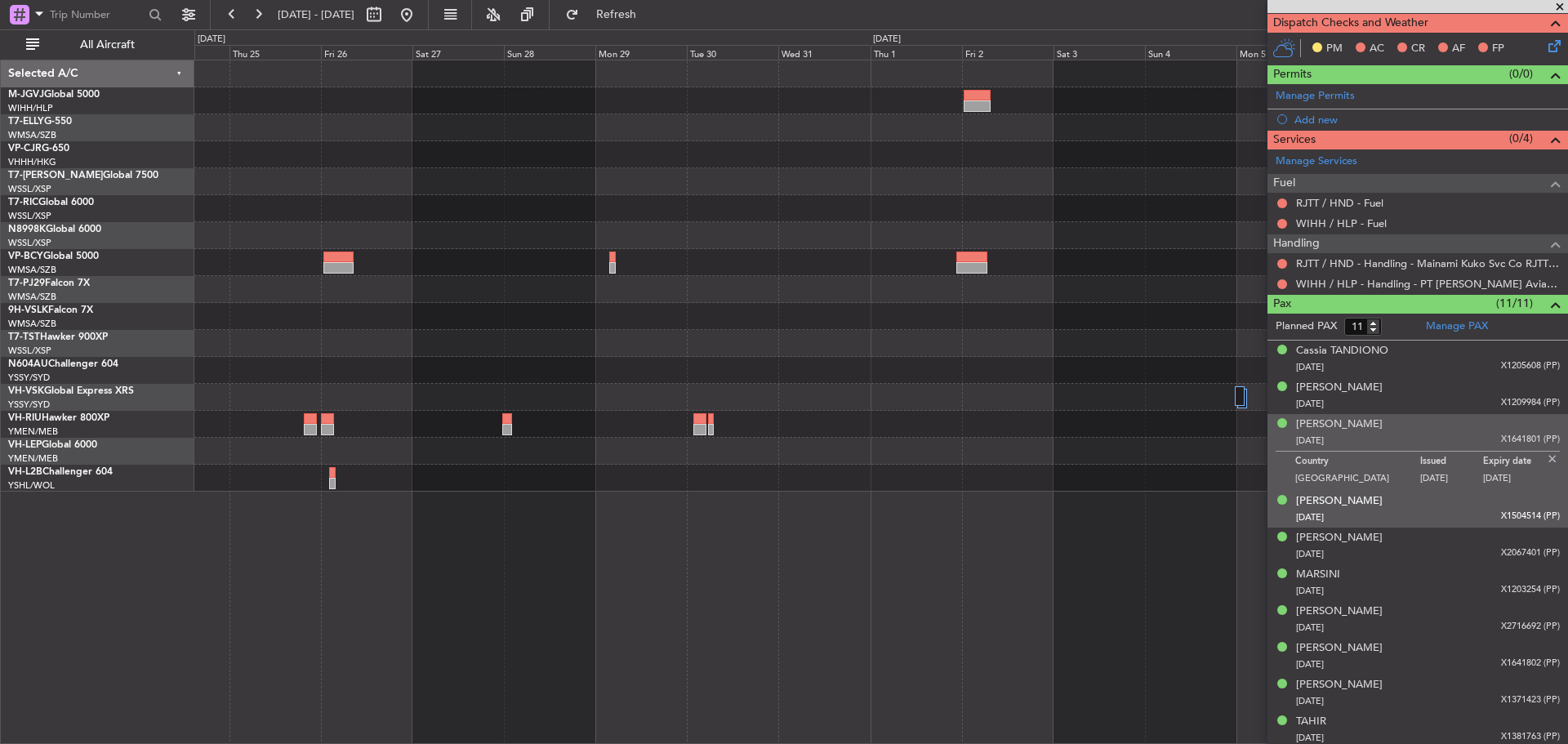
click at [1435, 502] on div "[PERSON_NAME] [DATE] X1504514 (PP)" at bounding box center [1427, 509] width 264 height 32
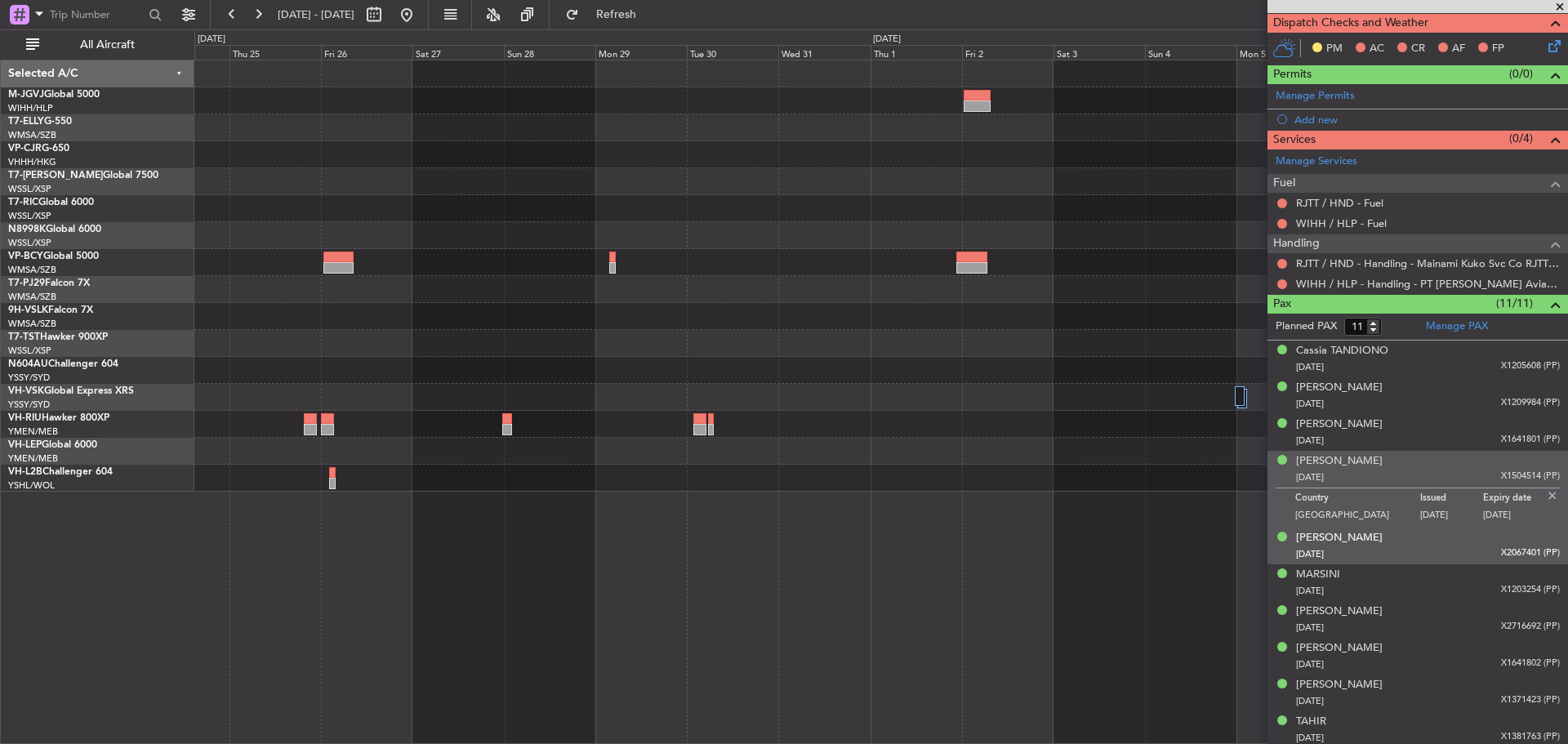
click at [1438, 539] on div "[PERSON_NAME] [DATE] X2067401 (PP)" at bounding box center [1427, 546] width 264 height 32
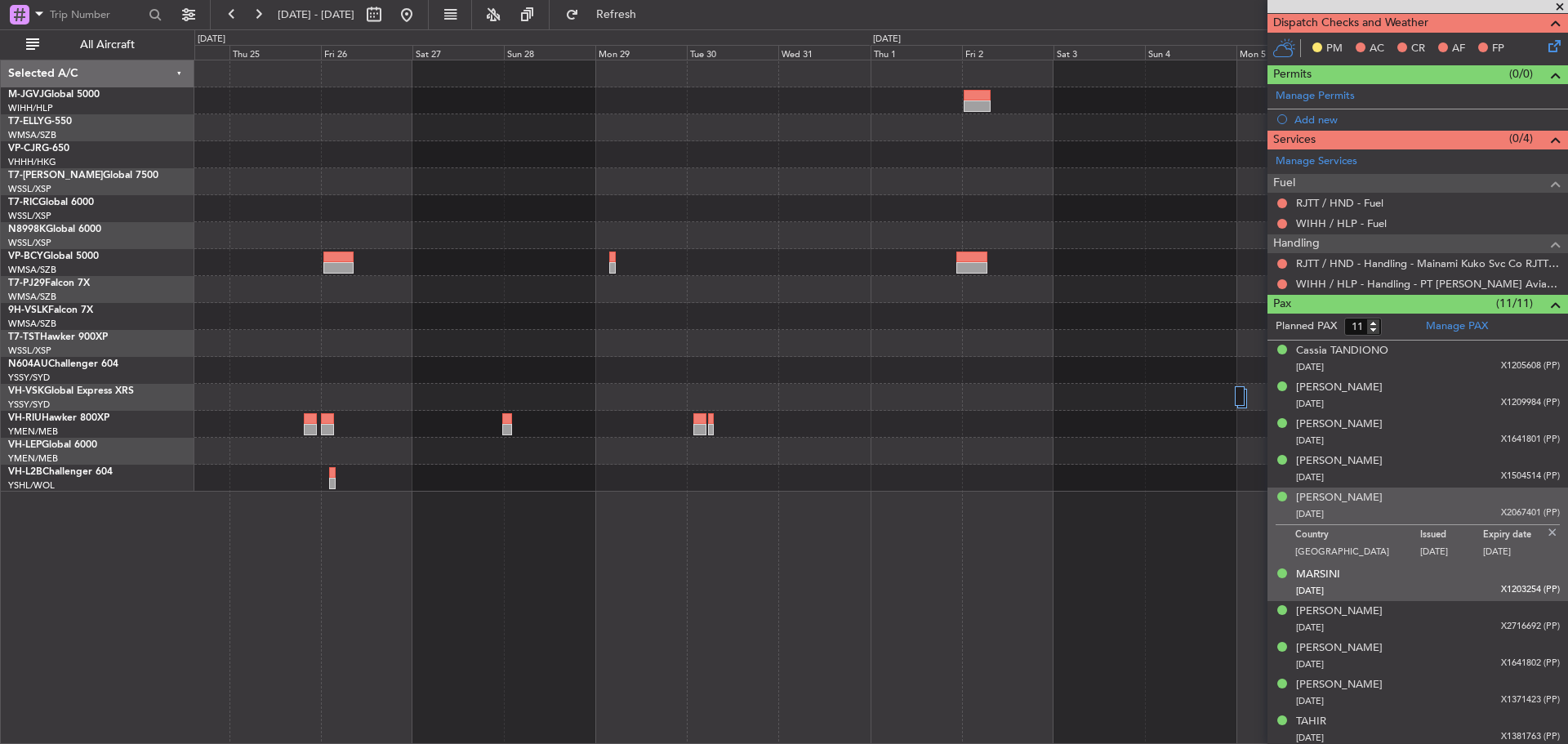
click at [1433, 574] on div "MARSINI [DATE] X1203254 (PP)" at bounding box center [1427, 583] width 264 height 32
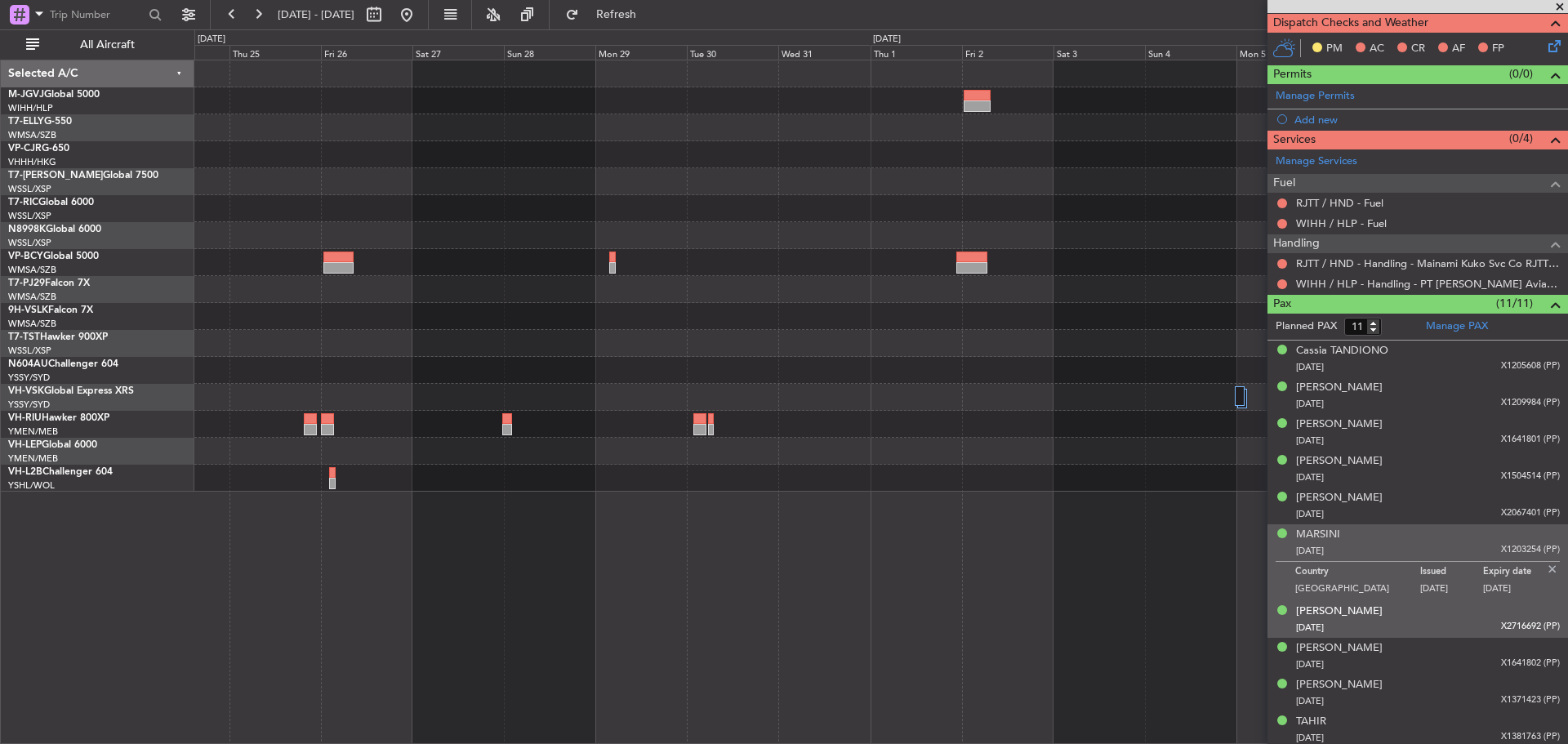
click at [1442, 613] on div "[PERSON_NAME] [DATE] X2716692 (PP)" at bounding box center [1427, 619] width 264 height 32
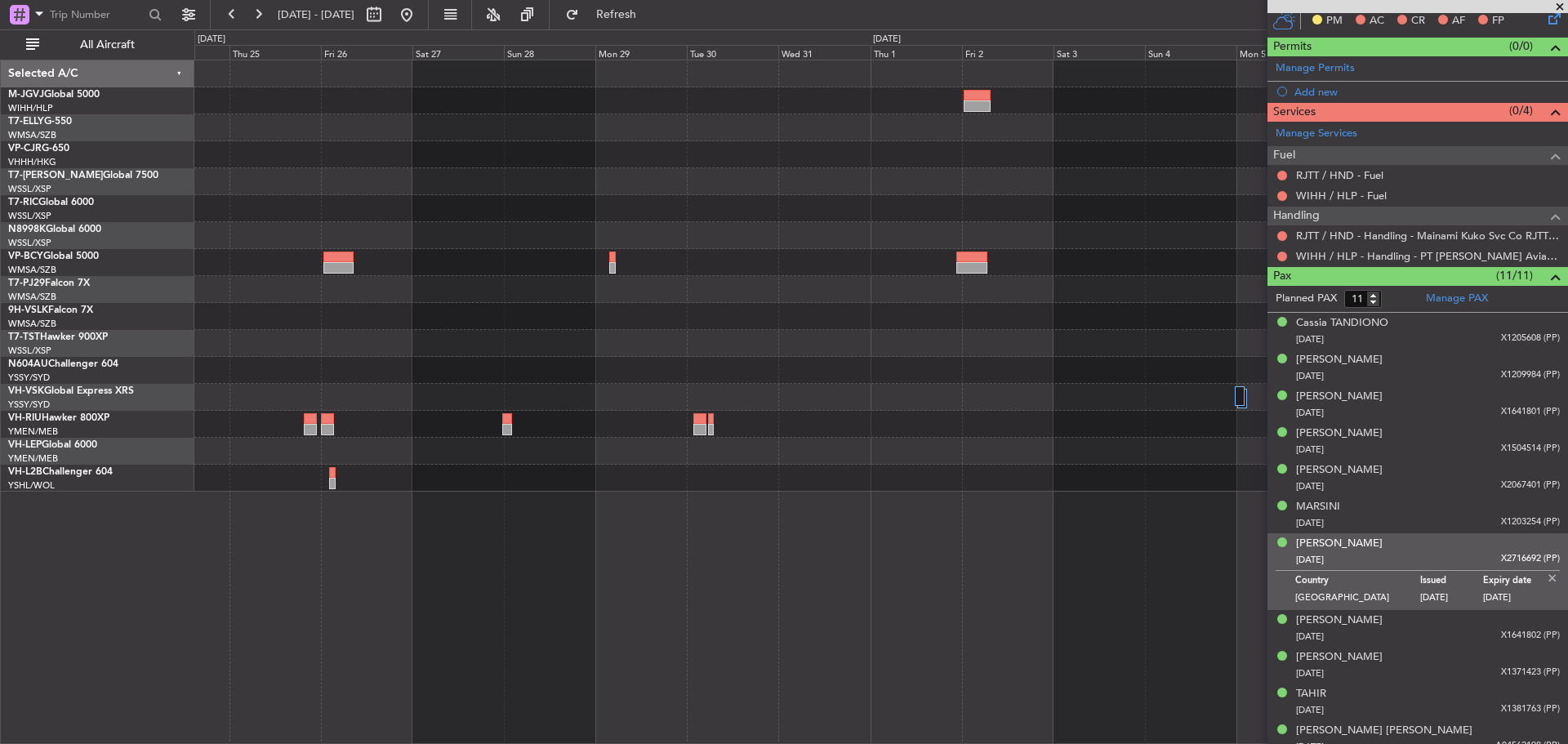
scroll to position [364, 0]
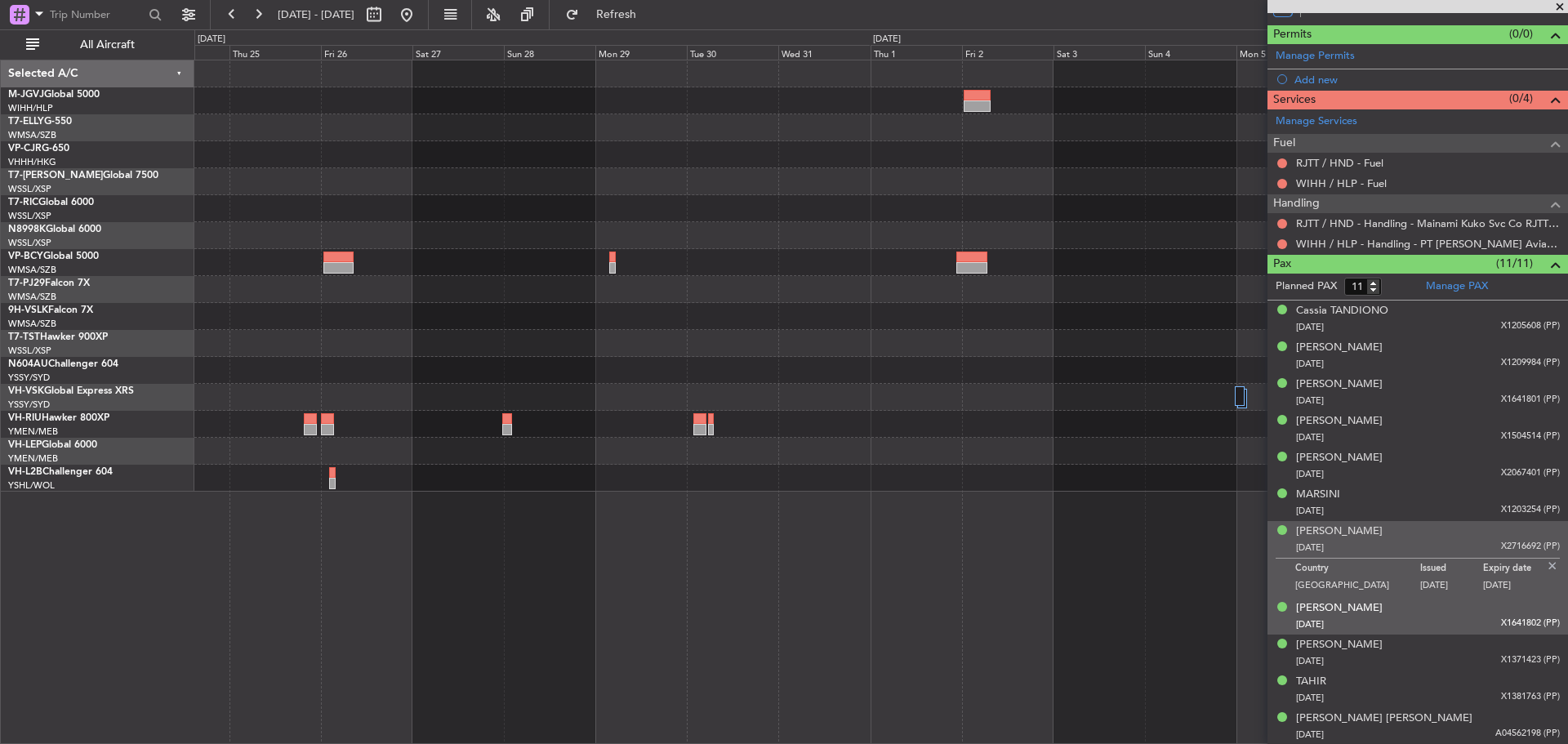
click at [1447, 616] on div "[DATE] X1641802 (PP)" at bounding box center [1427, 624] width 264 height 16
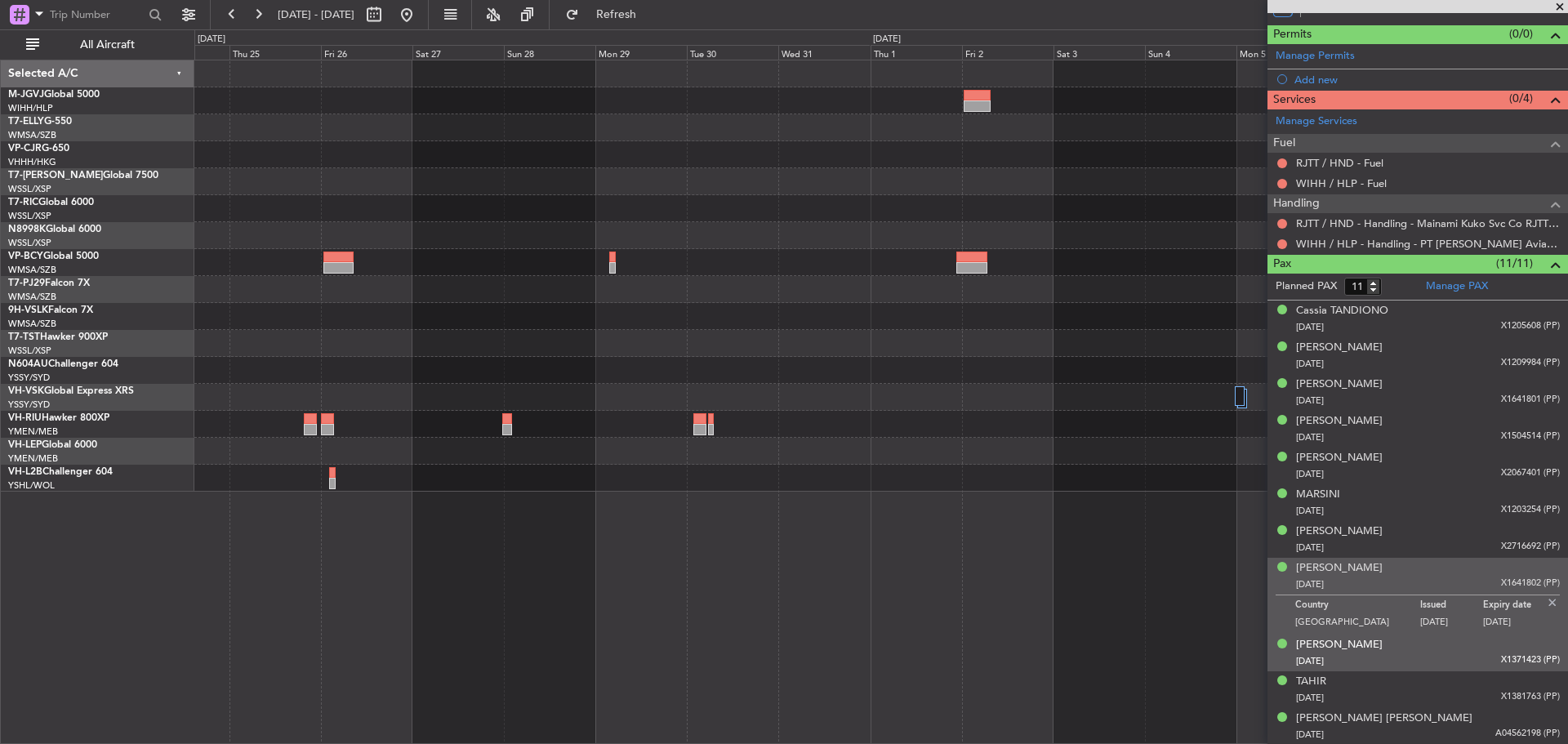
click at [1447, 645] on div "Rosy RIADY [DATE] X1371423 (PP)" at bounding box center [1427, 653] width 264 height 32
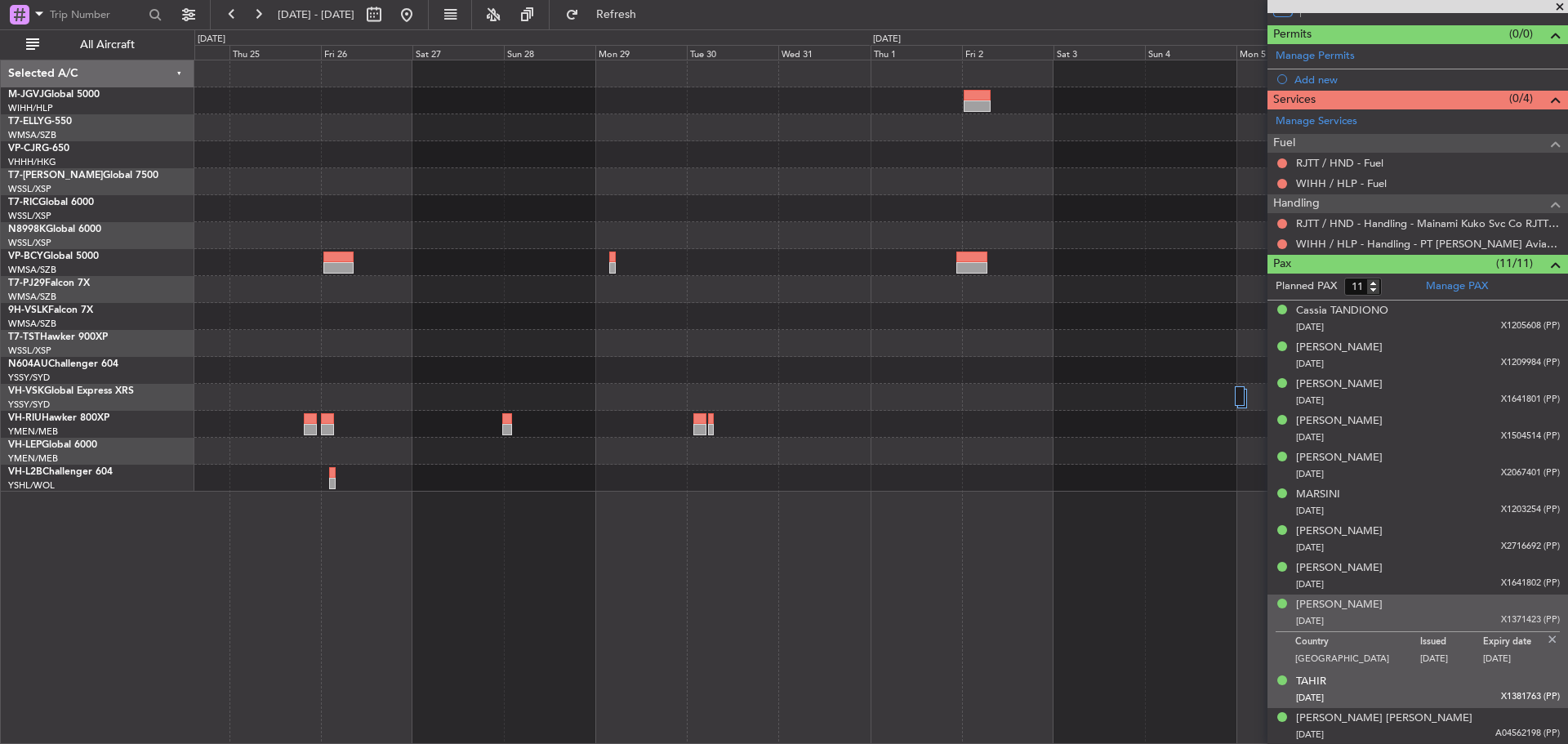
click at [1453, 691] on div "[DATE] X1381763 (PP)" at bounding box center [1427, 698] width 264 height 16
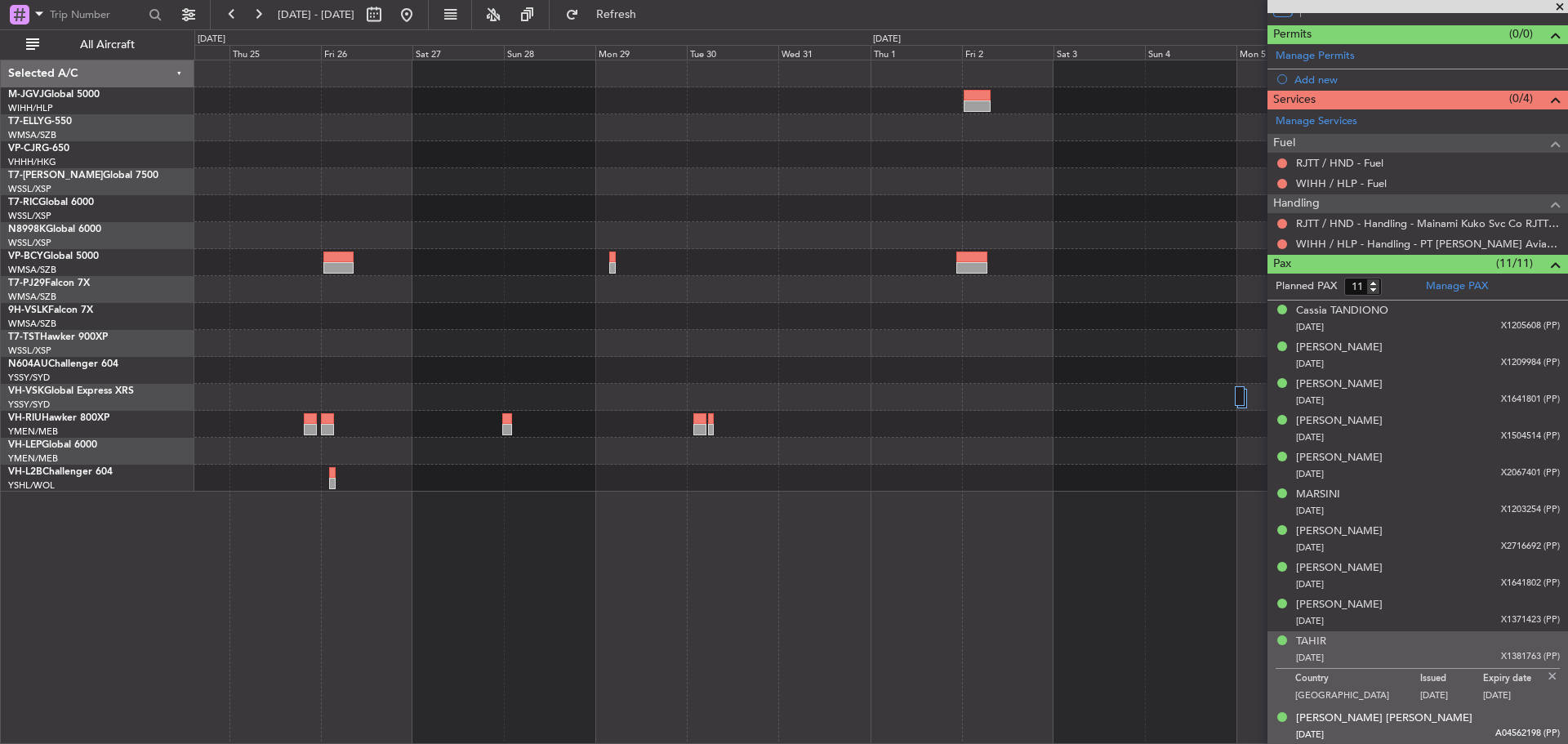
click at [1453, 718] on div "[PERSON_NAME] [PERSON_NAME] [DATE] A04562198 (PP)" at bounding box center [1427, 726] width 264 height 32
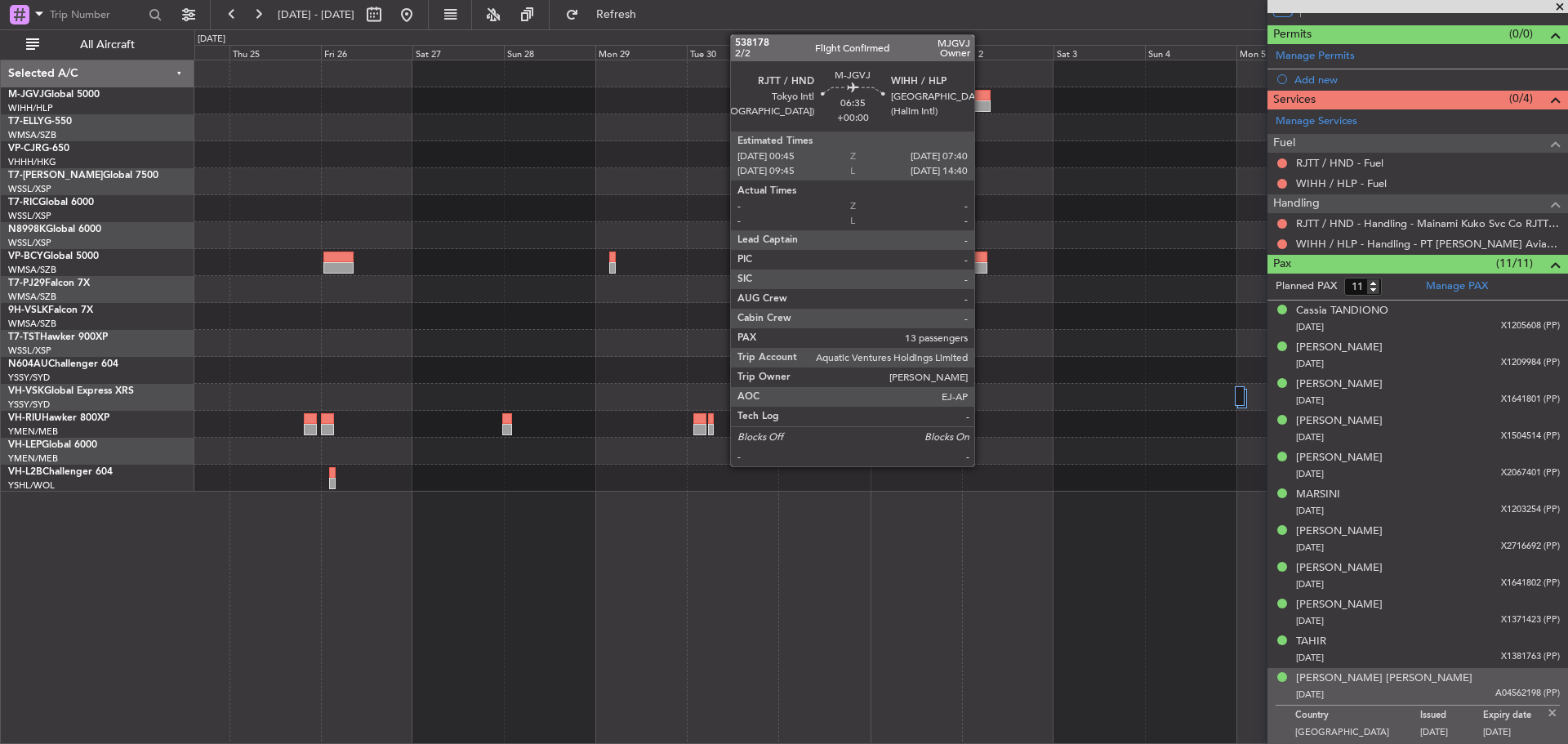
click at [982, 101] on div at bounding box center [977, 106] width 27 height 11
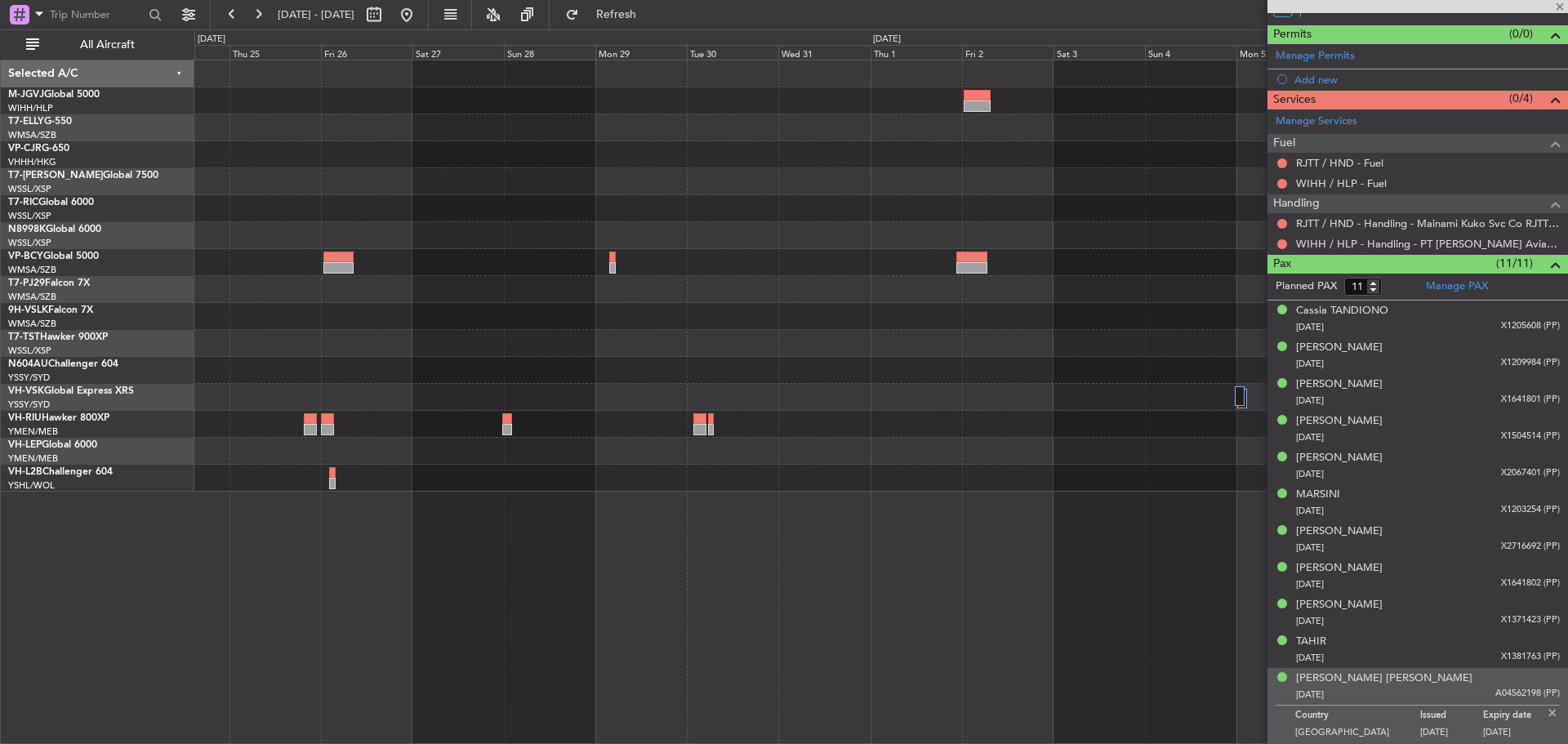
type input "13"
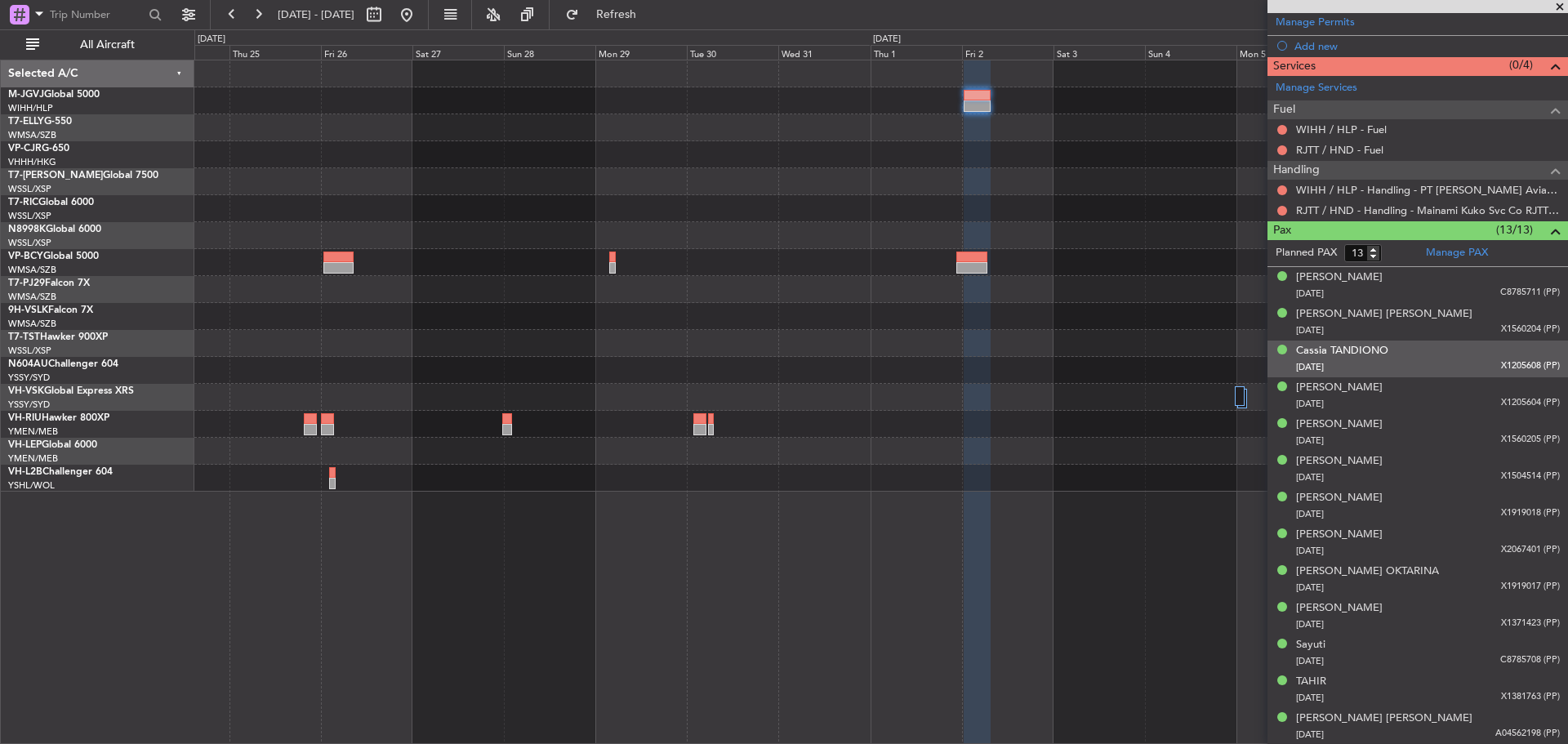
scroll to position [0, 0]
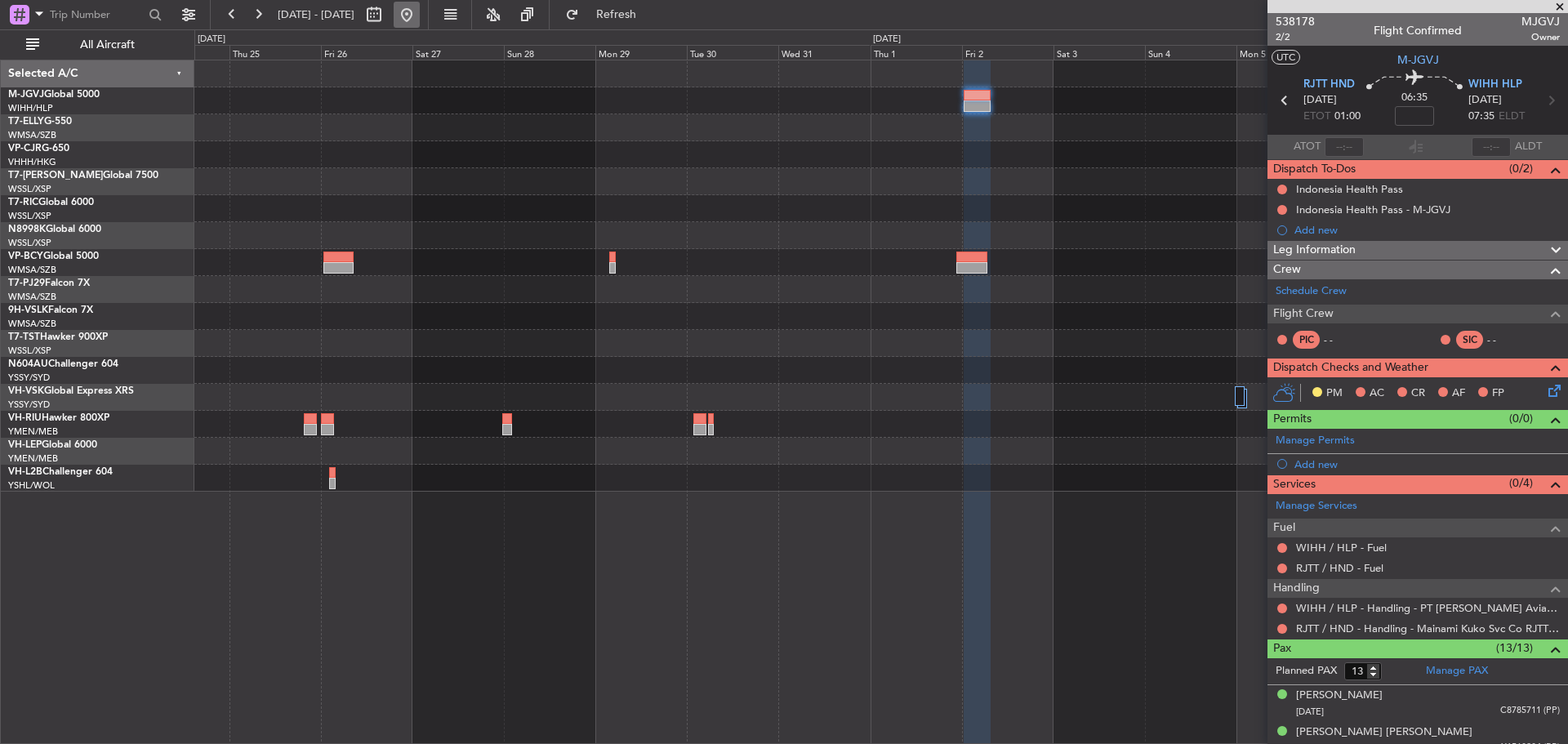
click at [419, 17] on button at bounding box center [407, 15] width 26 height 26
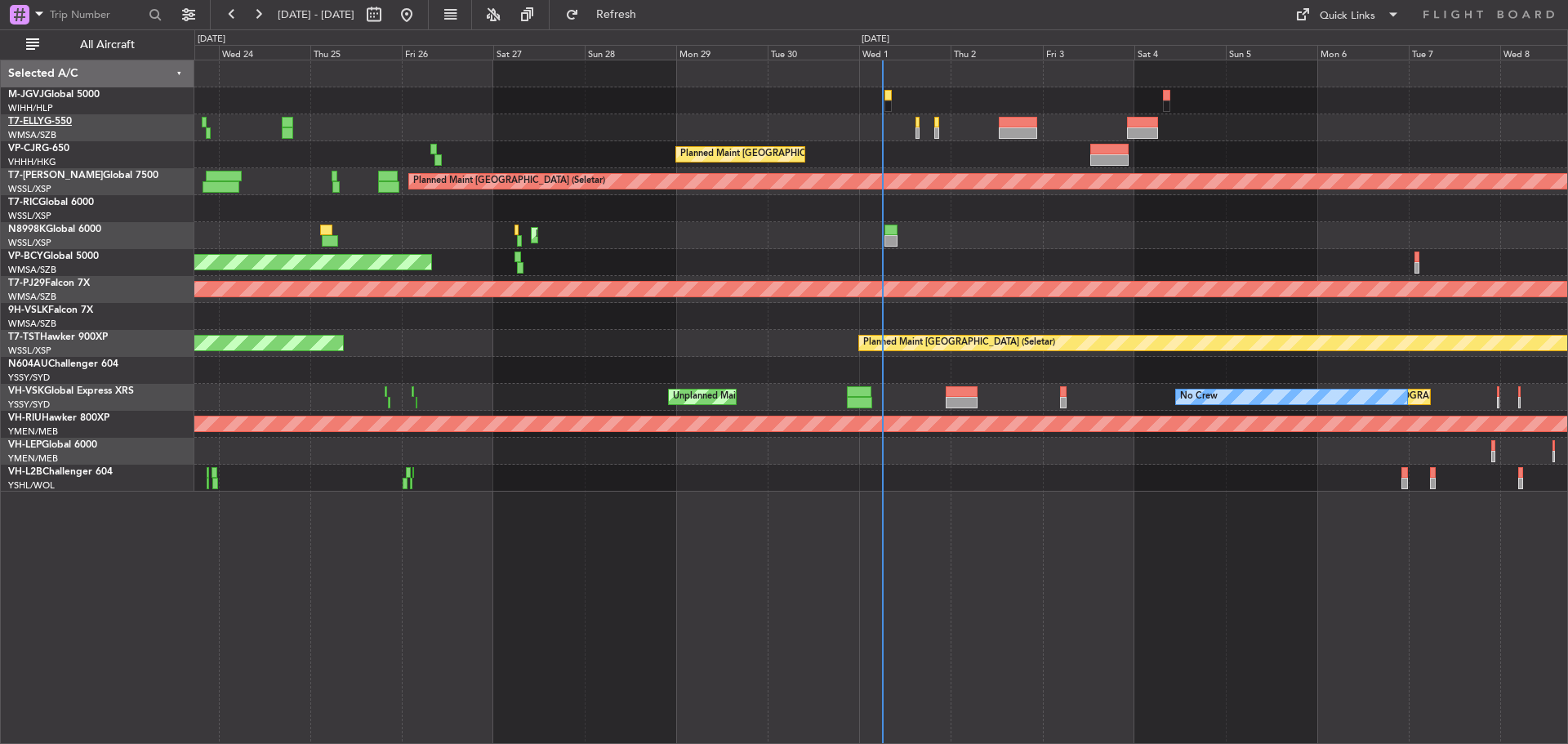
click at [53, 123] on link "T7-ELLY G-550" at bounding box center [40, 121] width 64 height 9
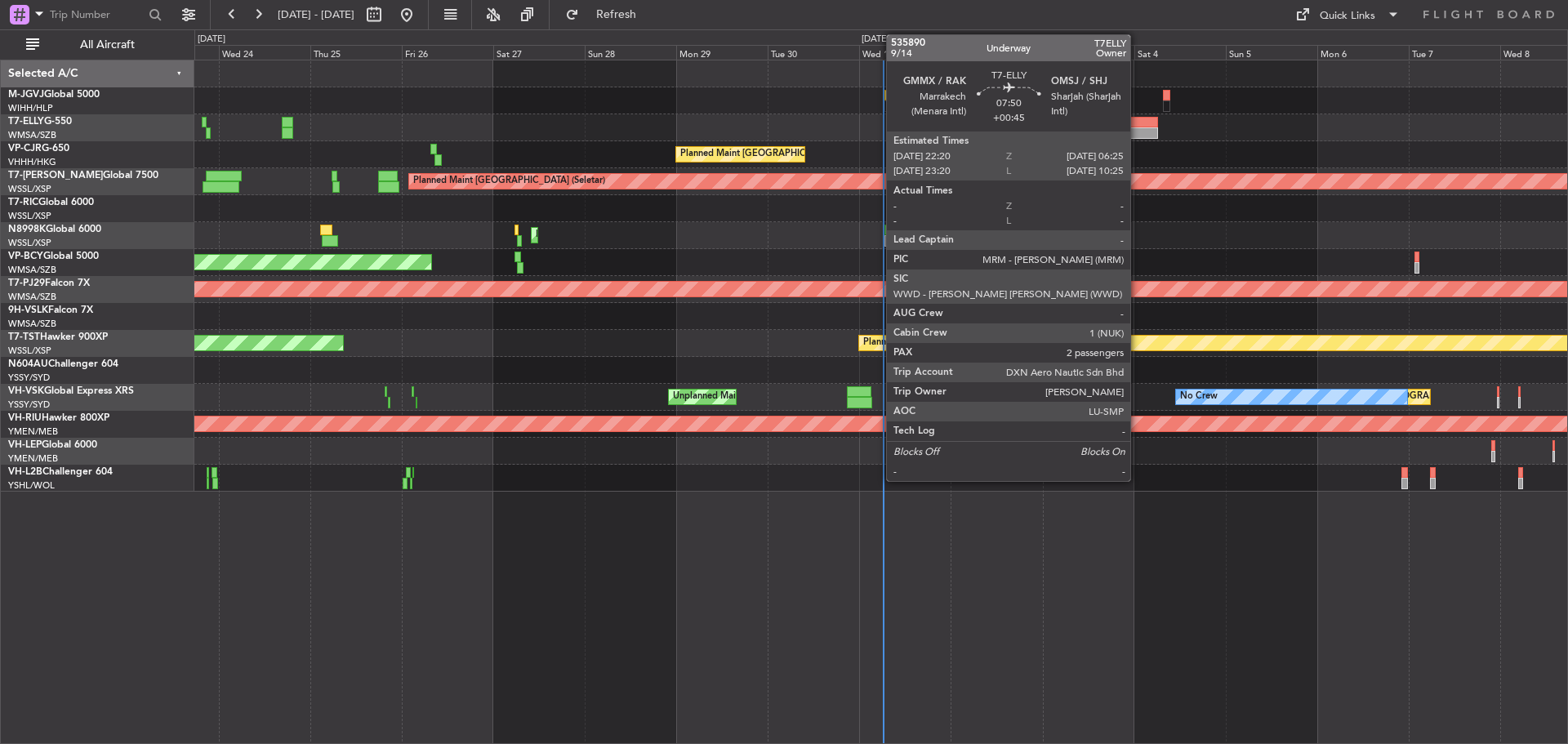
click at [1138, 127] on div at bounding box center [1142, 122] width 31 height 11
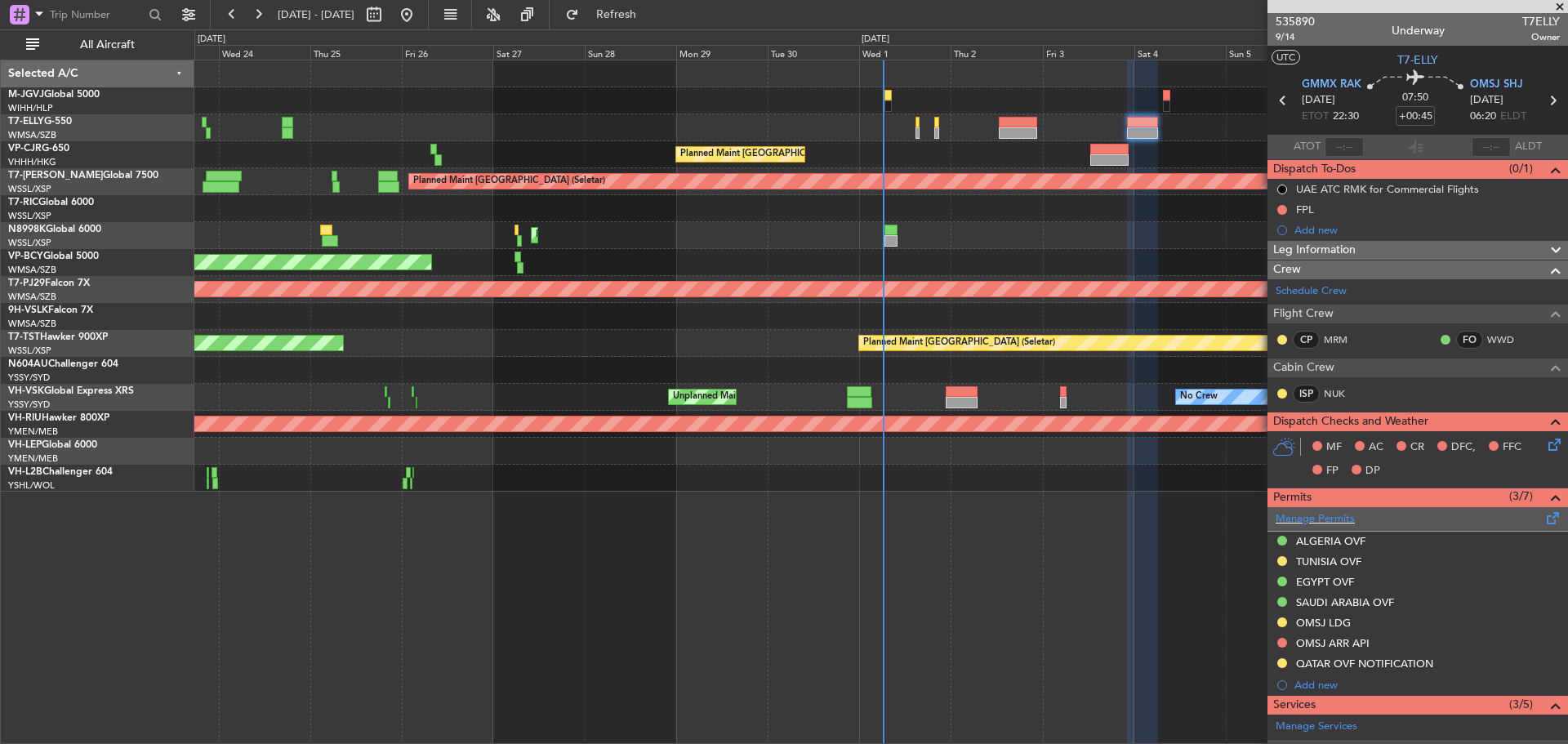
click at [1544, 516] on span at bounding box center [1553, 514] width 20 height 12
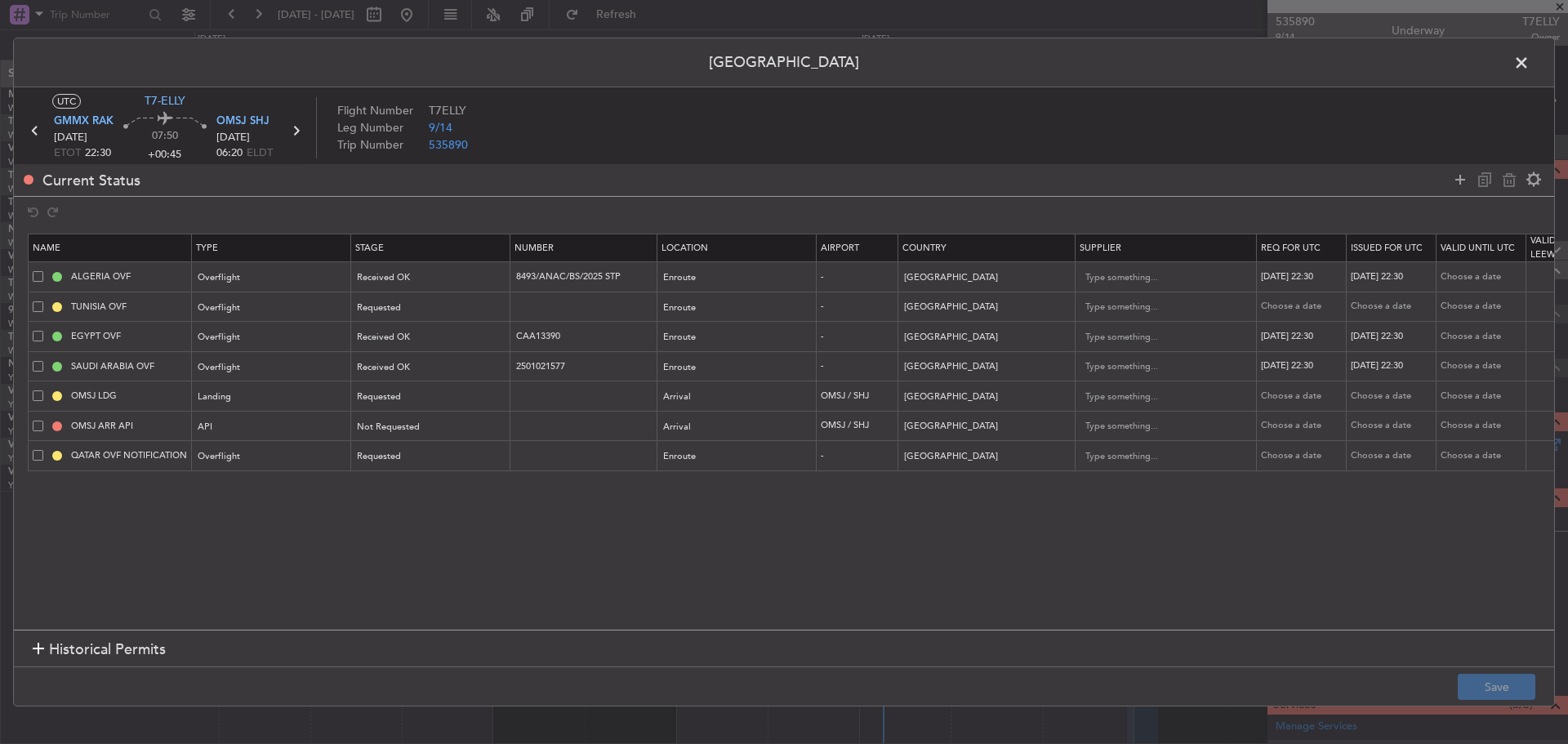
click at [533, 315] on td at bounding box center [584, 307] width 147 height 30
click at [540, 307] on input "text" at bounding box center [585, 306] width 142 height 14
paste input "DGAC 25/033OB/10"
type input "DGAC 25/033OB/10"
click at [491, 308] on div "Requested" at bounding box center [425, 308] width 135 height 24
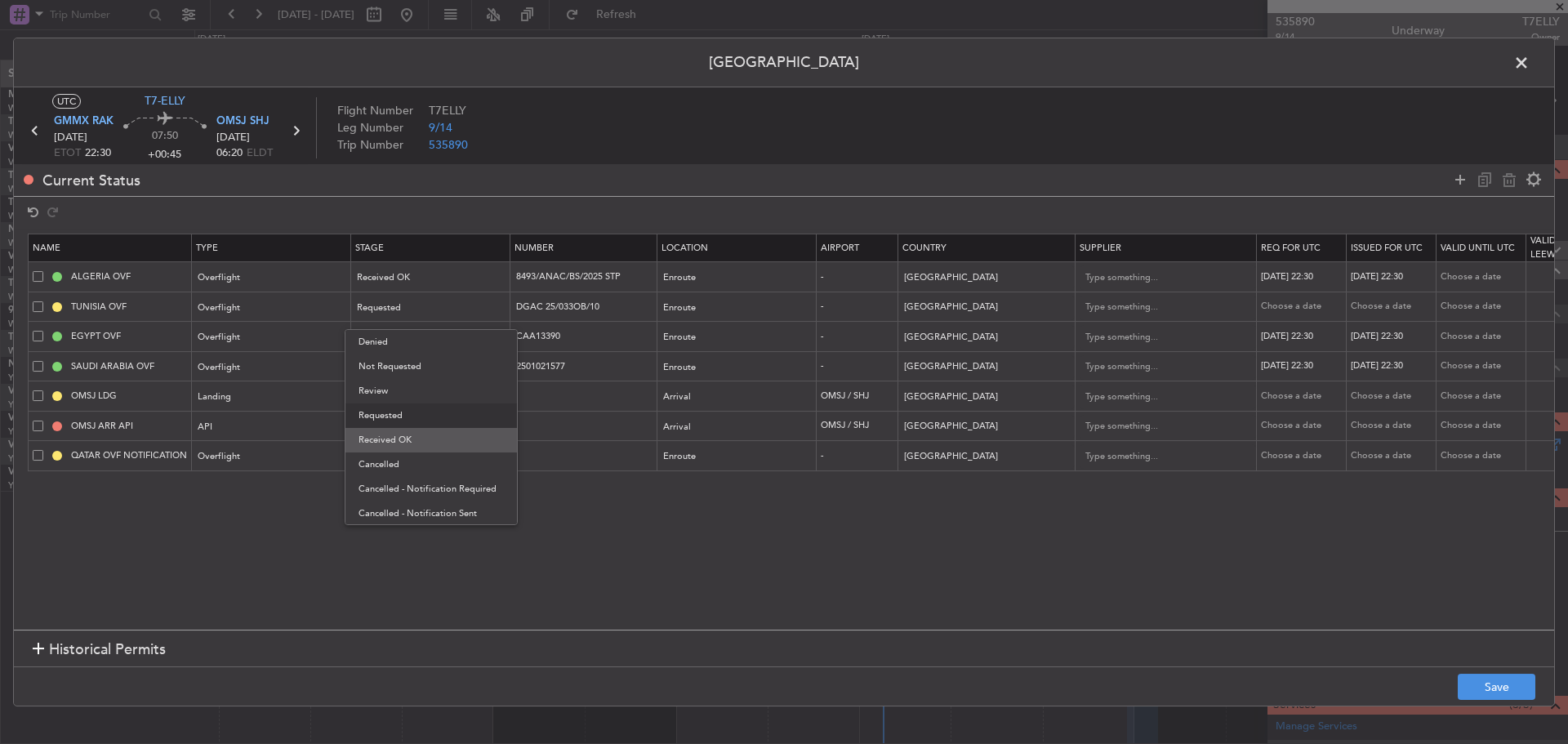
click at [439, 436] on span "Received OK" at bounding box center [431, 440] width 145 height 24
click at [1318, 310] on div "Choose a date" at bounding box center [1303, 306] width 85 height 14
select select "10"
select select "2025"
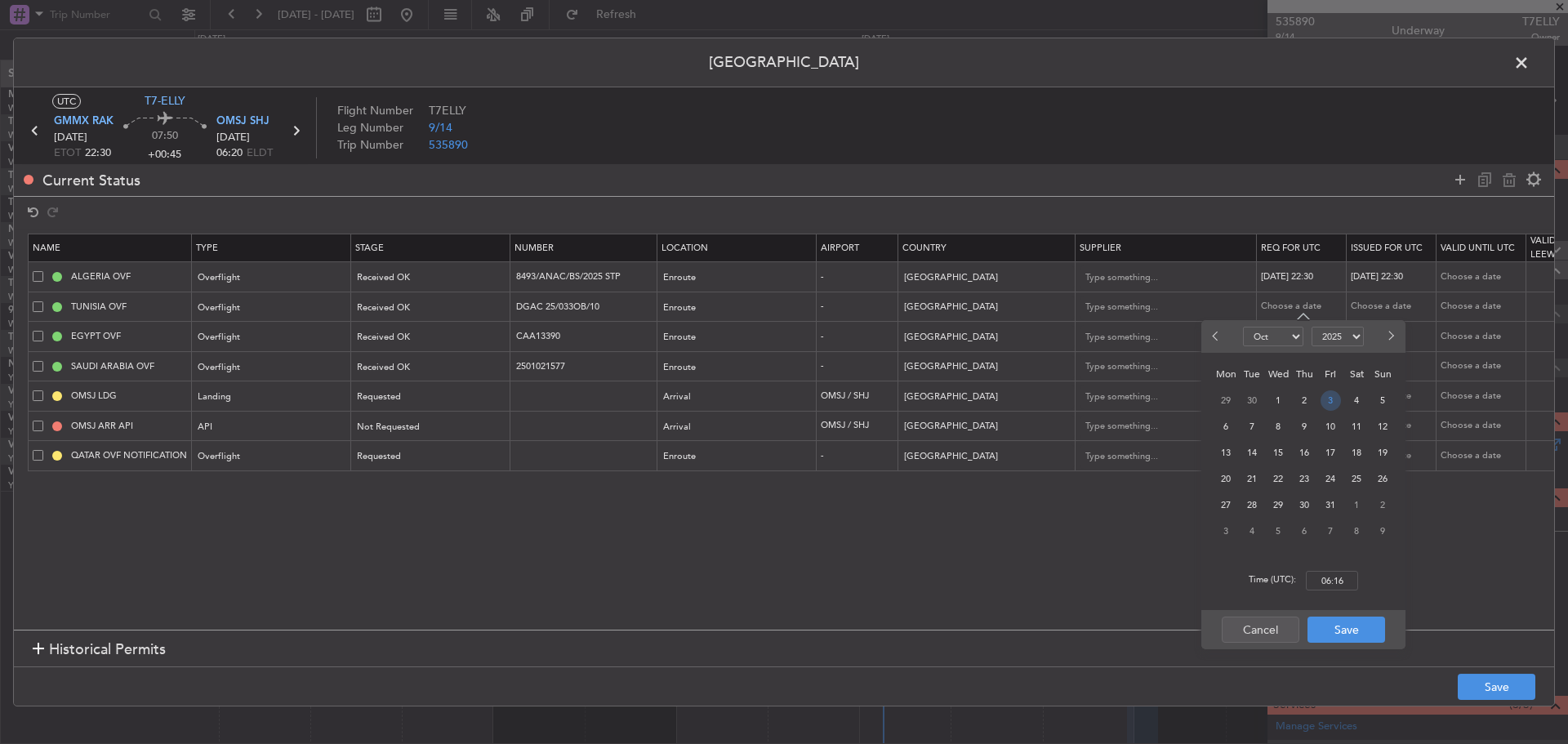
click at [1328, 401] on span "3" at bounding box center [1331, 401] width 21 height 21
click at [1317, 583] on input "00:00" at bounding box center [1332, 580] width 53 height 20
type input "22:30"
click at [1333, 623] on button "Save" at bounding box center [1347, 630] width 78 height 26
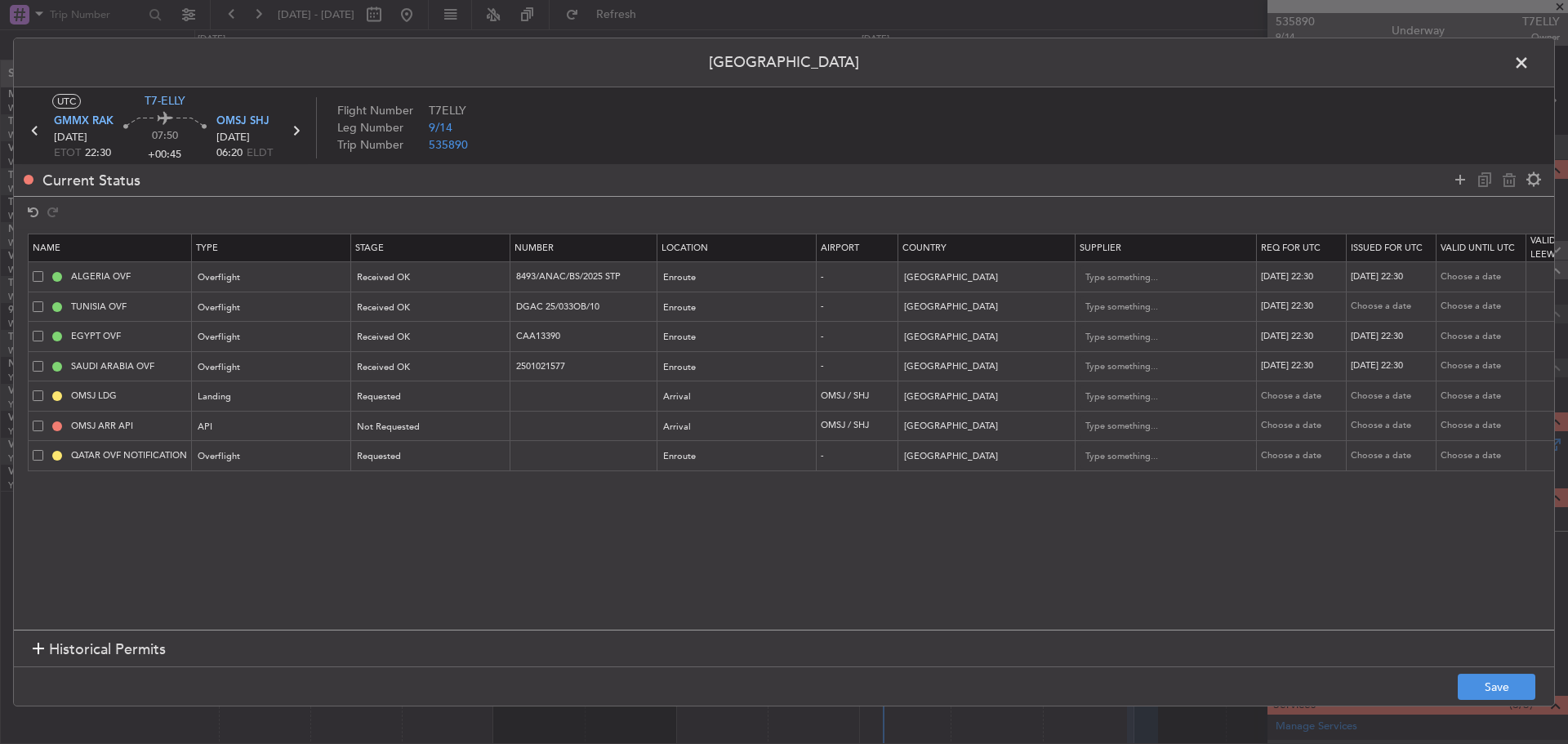
click at [1374, 306] on div "Choose a date" at bounding box center [1393, 306] width 85 height 14
select select "10"
select select "2025"
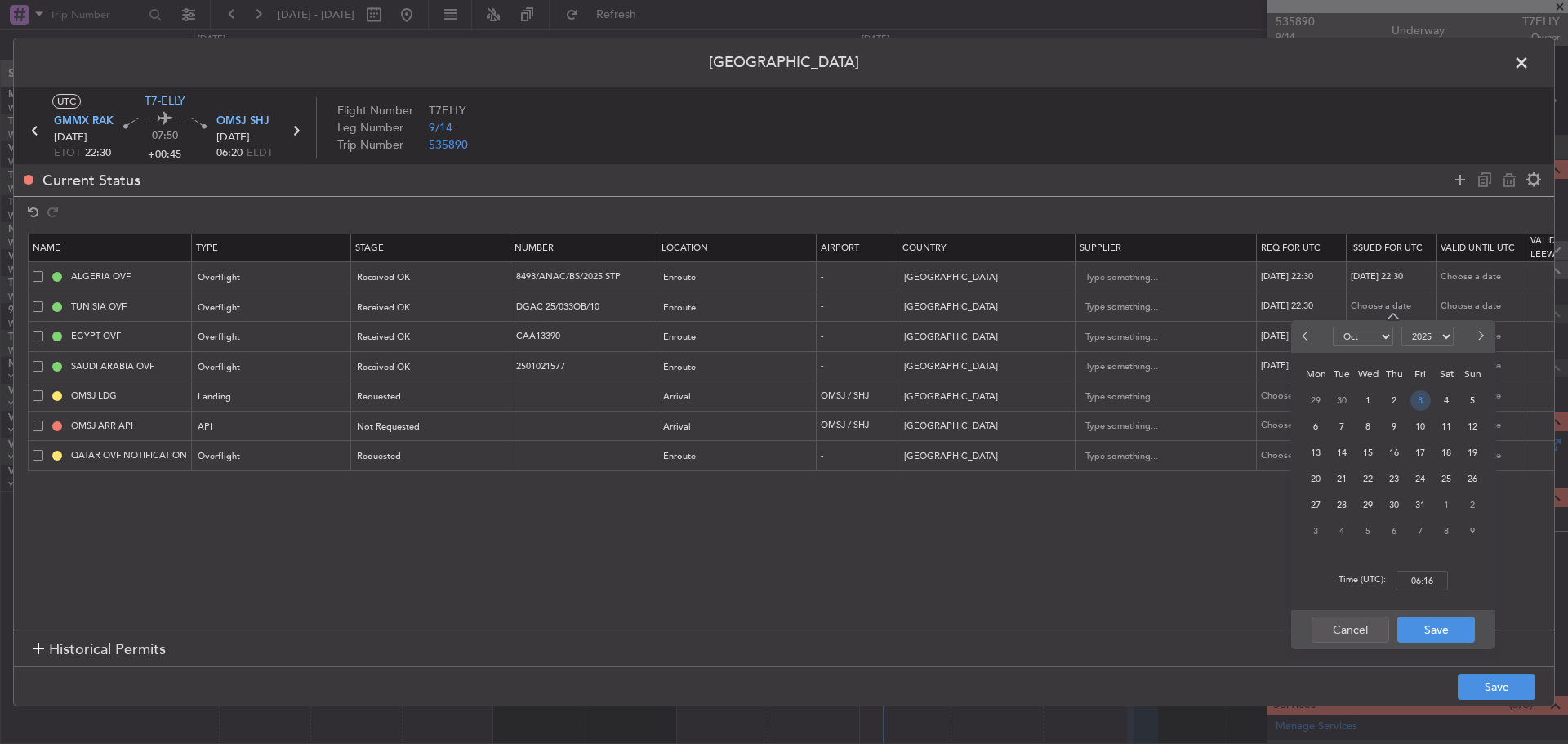
click at [1415, 401] on span "3" at bounding box center [1421, 401] width 21 height 21
click at [1423, 574] on input "00:00" at bounding box center [1423, 580] width 53 height 20
type input "22:30"
click at [1434, 627] on button "Save" at bounding box center [1436, 630] width 78 height 26
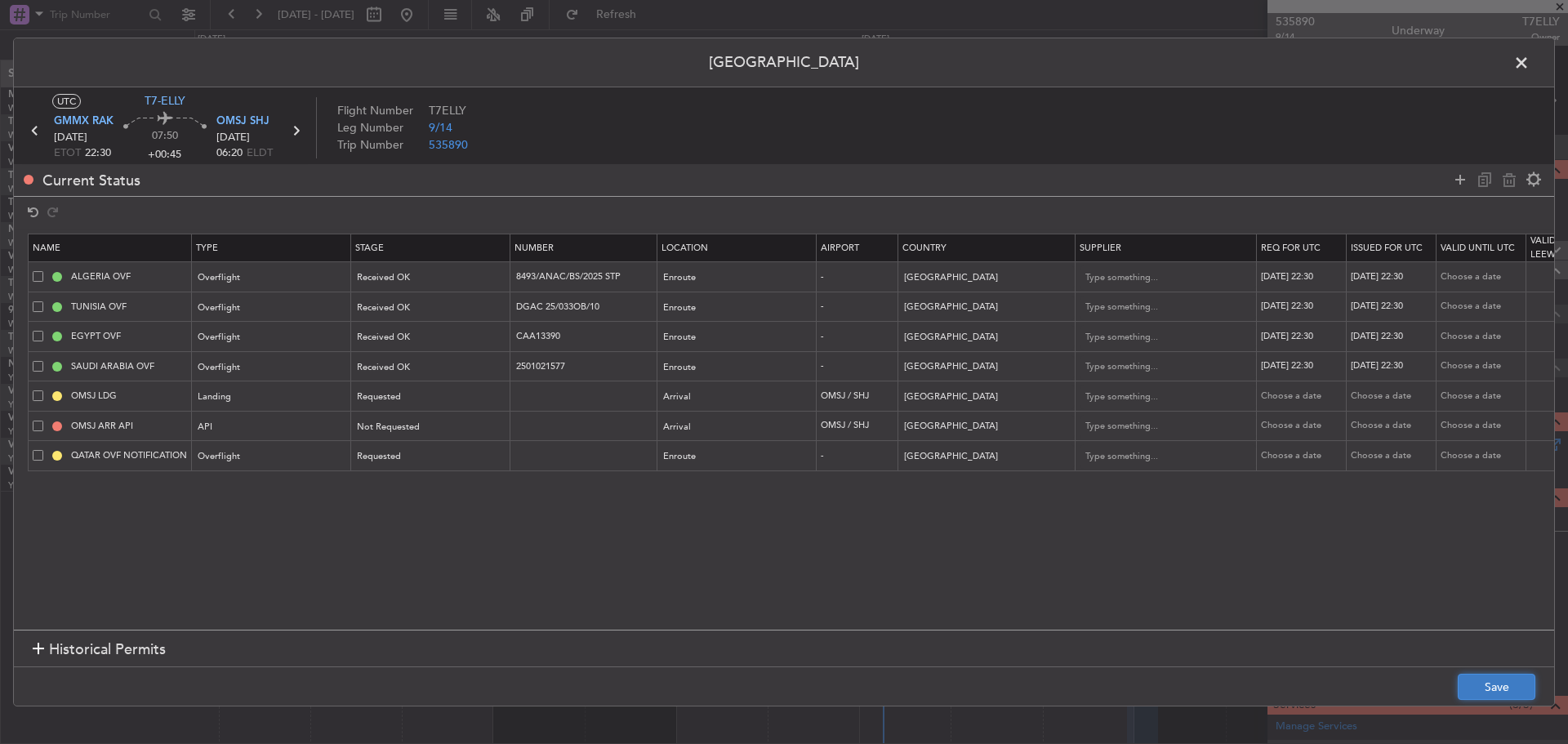
click at [1484, 688] on button "Save" at bounding box center [1497, 687] width 78 height 26
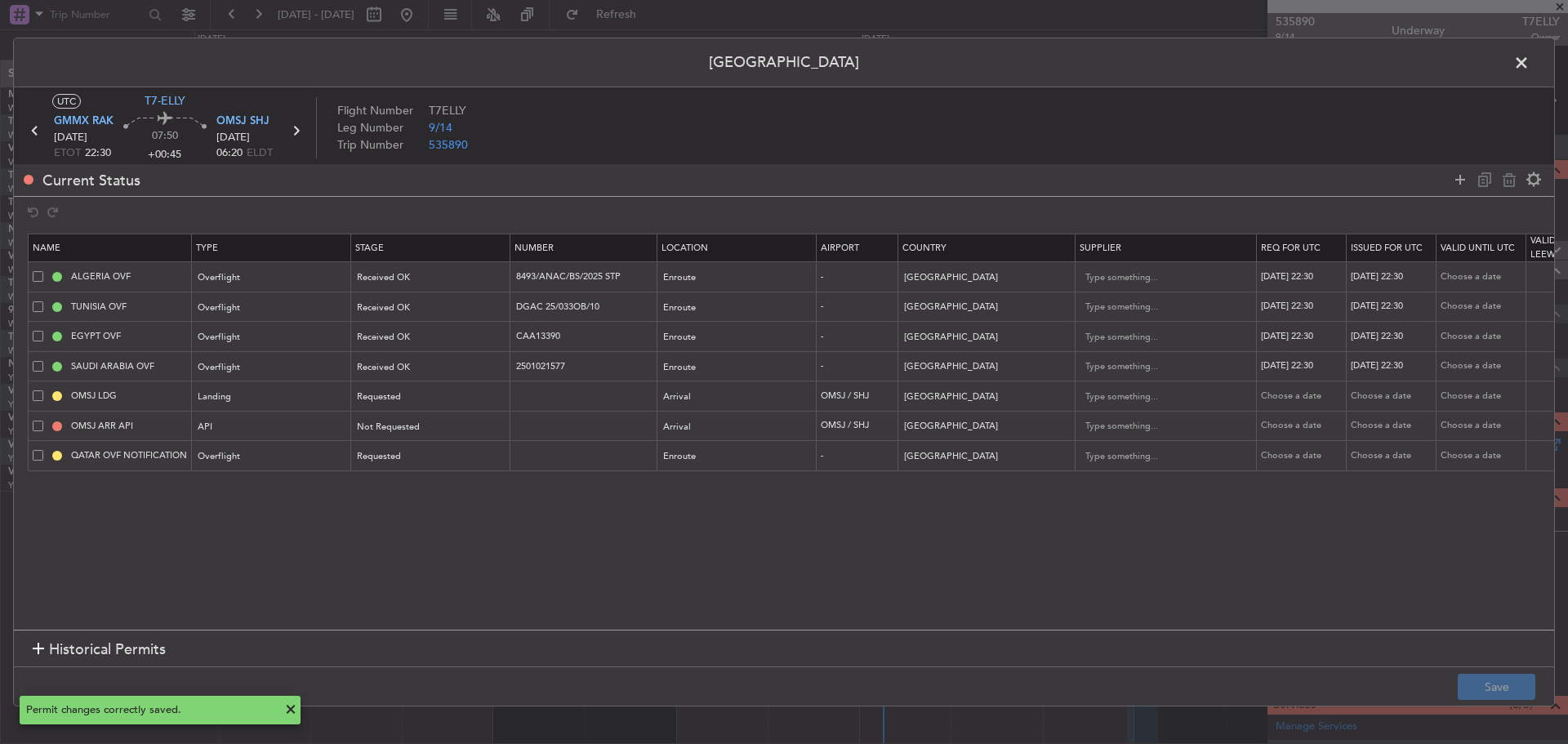
click at [1530, 67] on span at bounding box center [1530, 67] width 0 height 33
